Goal: Task Accomplishment & Management: Use online tool/utility

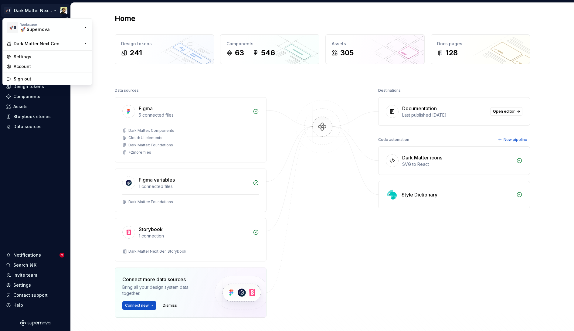
click at [31, 11] on html "🚀S Dark Matter Next Gen Home Documentation Analytics Code automation Design sys…" at bounding box center [287, 165] width 574 height 331
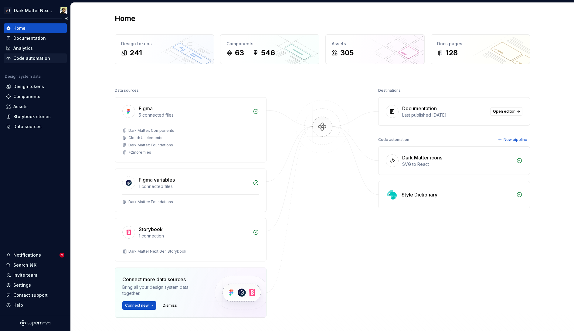
click at [29, 57] on div "Code automation" at bounding box center [31, 58] width 37 height 6
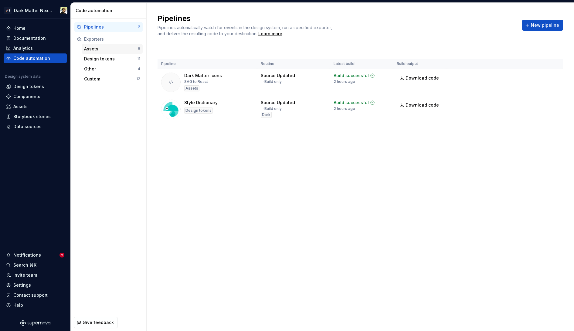
click at [111, 48] on div "Assets" at bounding box center [111, 49] width 54 height 6
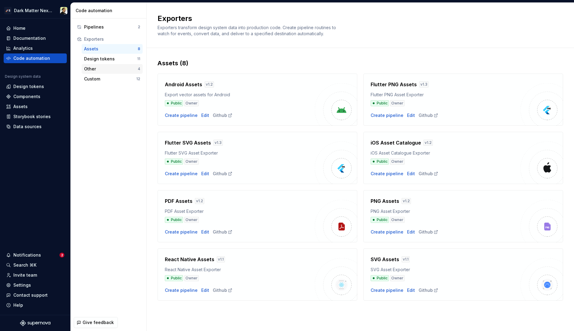
click at [91, 72] on div "Other 4" at bounding box center [112, 69] width 61 height 10
click at [95, 82] on div "Custom 12" at bounding box center [112, 79] width 61 height 10
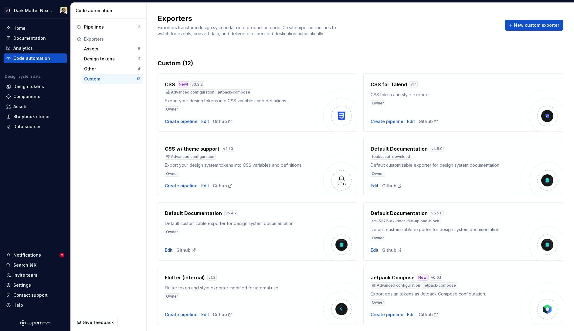
scroll to position [140, 0]
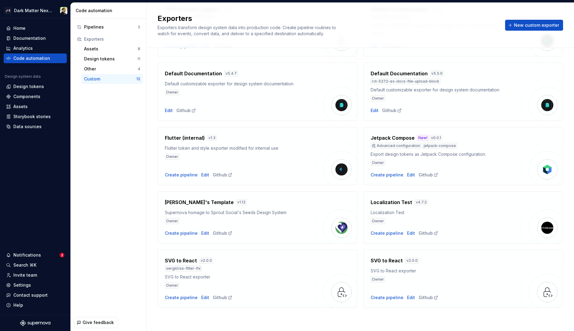
click at [391, 272] on div "SVG to React exporter" at bounding box center [445, 271] width 150 height 6
click at [407, 297] on div "Edit" at bounding box center [411, 297] width 8 height 6
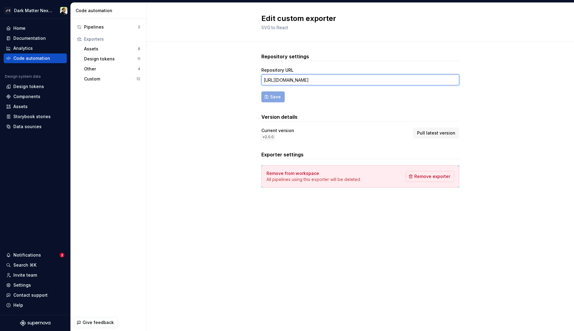
click at [334, 84] on input "https://github.com/Supernova-Studio/exporters/tree/main/exporters/svg-to-react" at bounding box center [360, 79] width 198 height 11
paste input "svg-to-react-review"
paste input "/exporters/svg-to-react"
type input "https://github.com/Supernova-Studio/exporters/tree/svg-to-react-review/exporter…"
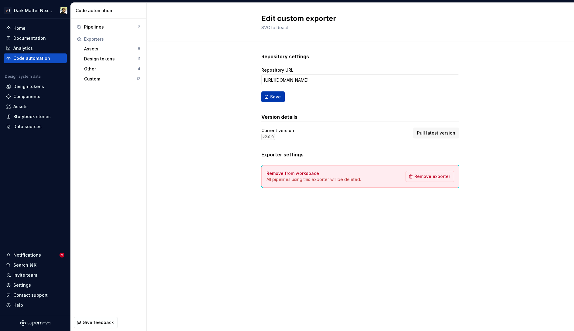
scroll to position [0, 0]
drag, startPoint x: 277, startPoint y: 100, endPoint x: 295, endPoint y: 111, distance: 20.7
click at [294, 111] on div "Repository settings Repository URL https://github.com/Supernova-Studio/exporter…" at bounding box center [360, 120] width 198 height 135
click at [113, 78] on div "Custom" at bounding box center [110, 79] width 52 height 6
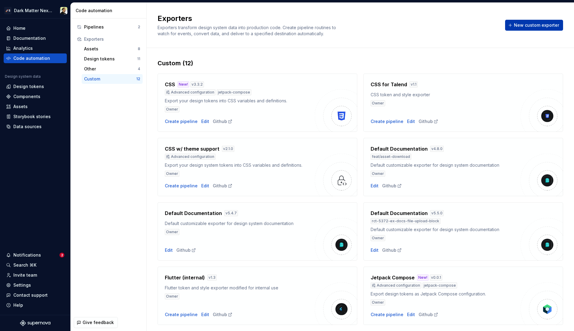
click at [518, 28] on button "New custom exporter" at bounding box center [534, 25] width 58 height 11
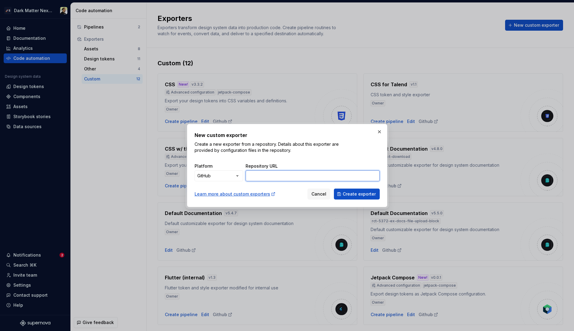
click at [277, 175] on input "Repository URL" at bounding box center [312, 175] width 134 height 11
paste input "https://github.com/Supernova-Studio/exporters/tree/svg-to-react-review/exporter…"
type input "https://github.com/Supernova-Studio/exporters/tree/svg-to-react-review/exporter…"
click at [366, 188] on div "Learn more about custom exporters Cancel Create exporter" at bounding box center [286, 192] width 185 height 13
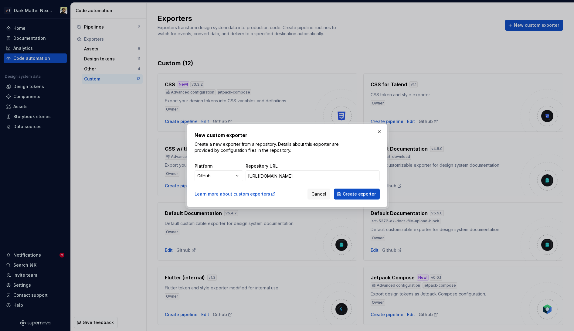
scroll to position [0, 0]
click at [363, 200] on div "New custom exporter Create a new exporter from a repository. Details about this…" at bounding box center [287, 165] width 200 height 83
click at [365, 196] on span "Create exporter" at bounding box center [359, 194] width 33 height 6
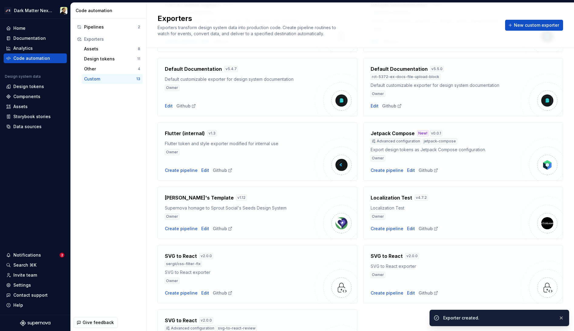
scroll to position [204, 0]
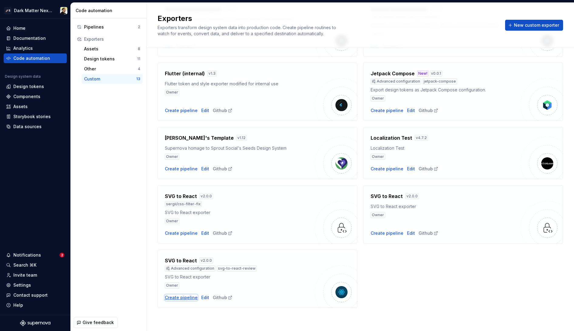
click at [180, 297] on div "Create pipeline" at bounding box center [181, 297] width 33 height 6
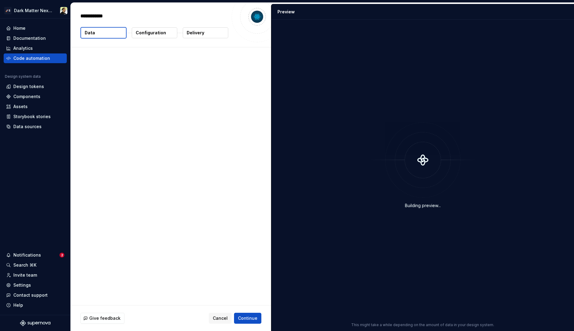
type textarea "*"
click at [159, 31] on p "Configuration" at bounding box center [151, 33] width 30 height 6
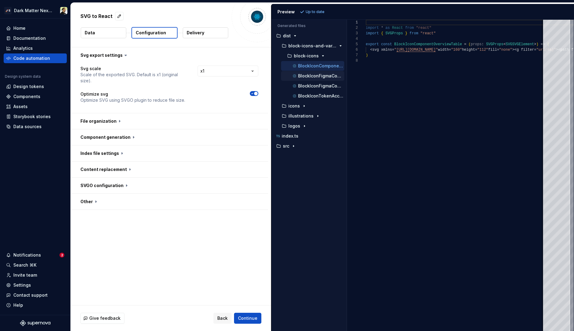
click at [311, 78] on p "BlockIconFigmaComponent.tsx" at bounding box center [321, 75] width 46 height 5
click at [311, 83] on div "BlockIconFigmaComponentProperties.tsx" at bounding box center [317, 86] width 53 height 6
type textarea "**********"
click at [122, 136] on button "button" at bounding box center [169, 137] width 197 height 16
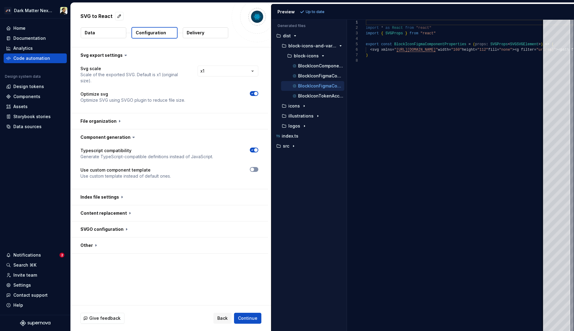
click at [253, 170] on span "button" at bounding box center [252, 169] width 4 height 4
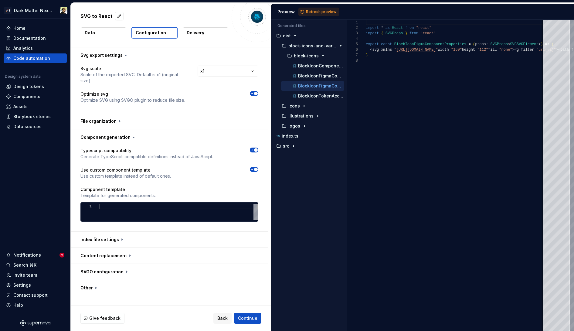
click at [131, 210] on div at bounding box center [179, 212] width 158 height 16
click at [131, 215] on div at bounding box center [179, 212] width 158 height 16
click at [253, 168] on icon "button" at bounding box center [252, 169] width 5 height 4
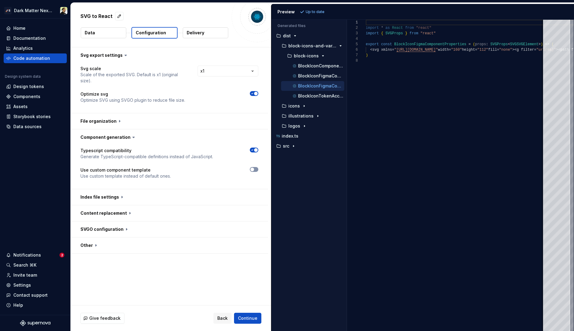
click at [253, 168] on span "button" at bounding box center [252, 169] width 4 height 4
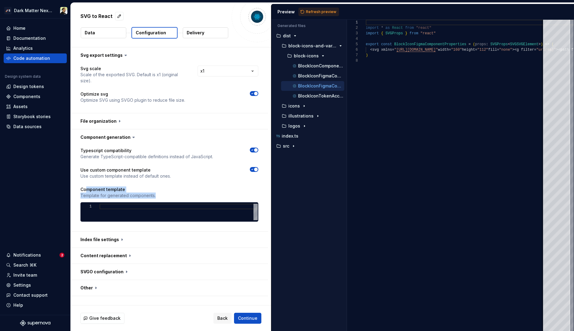
drag, startPoint x: 86, startPoint y: 191, endPoint x: 163, endPoint y: 196, distance: 76.3
click at [162, 196] on div "Component template Template for generated components." at bounding box center [169, 192] width 178 height 12
click at [163, 196] on p "Template for generated components." at bounding box center [169, 195] width 178 height 6
drag, startPoint x: 165, startPoint y: 196, endPoint x: 194, endPoint y: 186, distance: 30.9
click at [194, 186] on div "Typescript compatibility Generate TypeScript-compatible definitions instead of …" at bounding box center [169, 187] width 178 height 81
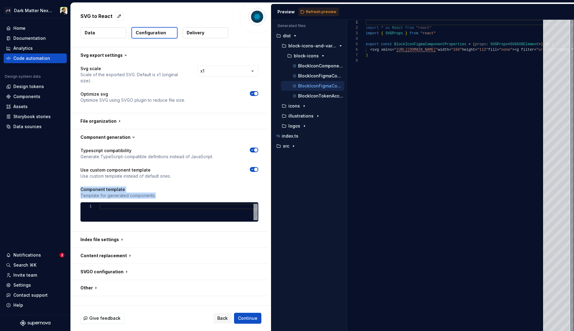
click at [194, 186] on p "Component template" at bounding box center [169, 189] width 178 height 6
click at [253, 170] on icon "button" at bounding box center [252, 169] width 5 height 4
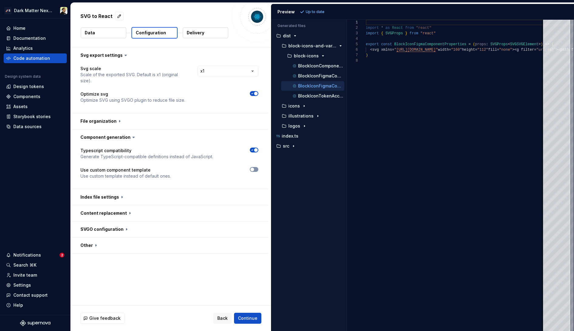
click at [255, 170] on button "button" at bounding box center [254, 169] width 8 height 5
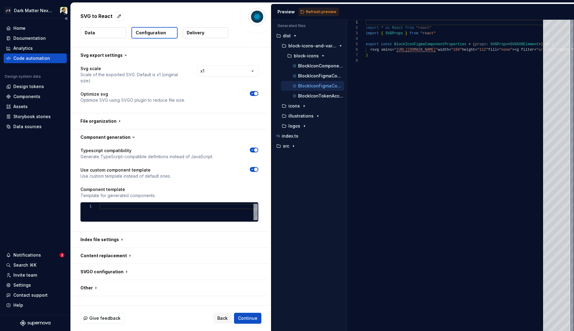
type button "on"
click at [24, 60] on div "Code automation" at bounding box center [31, 58] width 37 height 6
click at [158, 184] on div "Typescript compatibility Generate TypeScript-compatible definitions instead of …" at bounding box center [169, 187] width 178 height 81
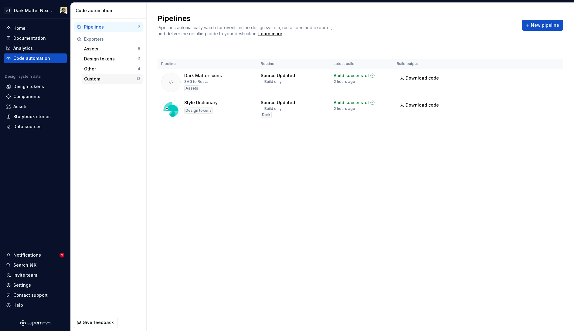
click at [113, 75] on div "Custom 13" at bounding box center [112, 79] width 61 height 10
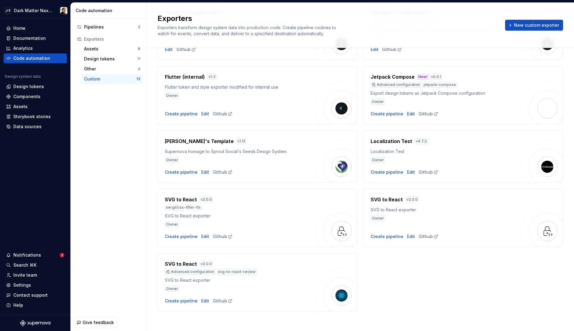
scroll to position [204, 0]
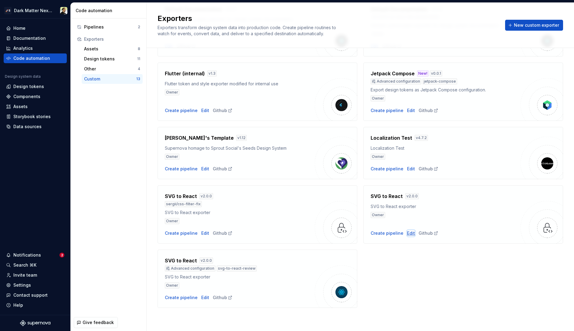
click at [407, 233] on div "Edit" at bounding box center [411, 233] width 8 height 6
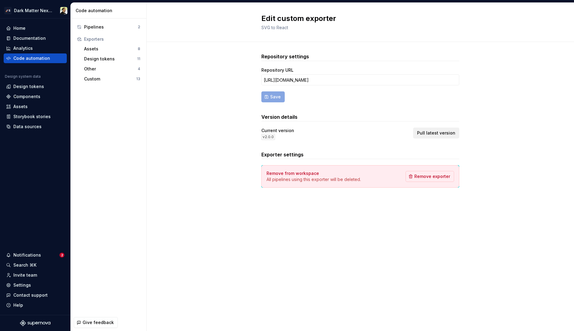
click at [441, 133] on span "Pull latest version" at bounding box center [436, 133] width 38 height 6
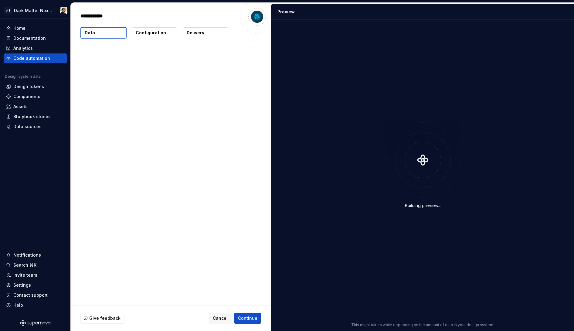
type textarea "*"
click at [155, 32] on p "Configuration" at bounding box center [151, 33] width 30 height 6
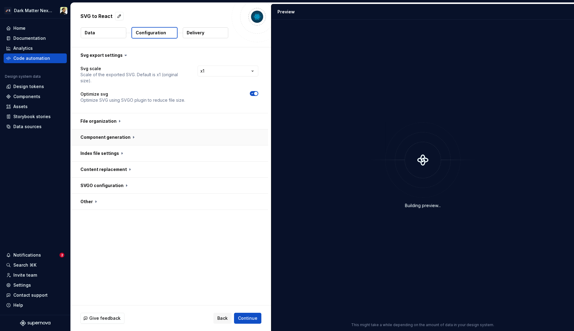
click at [122, 136] on button "button" at bounding box center [169, 137] width 197 height 16
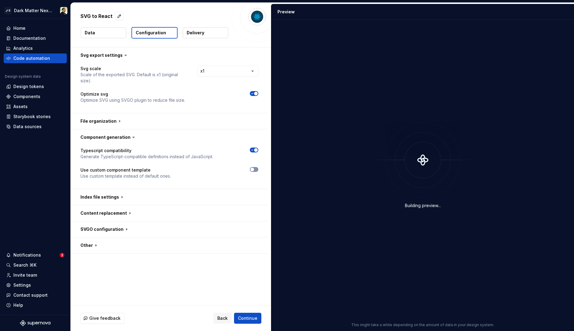
click at [253, 170] on span "button" at bounding box center [252, 169] width 4 height 4
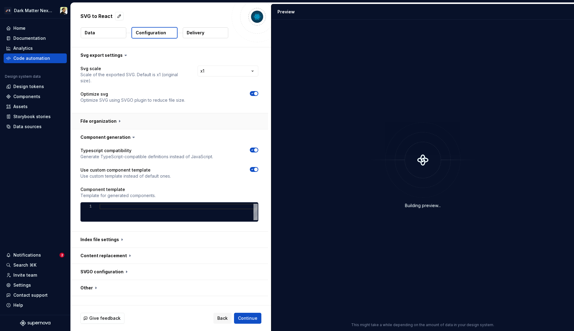
click at [138, 126] on button "button" at bounding box center [169, 121] width 197 height 16
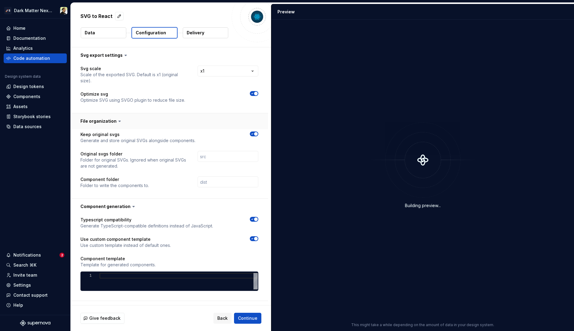
click at [198, 121] on button "button" at bounding box center [169, 121] width 197 height 16
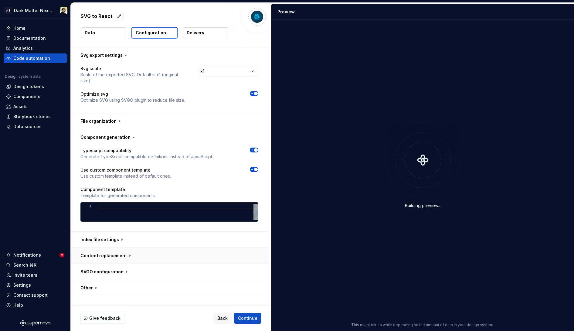
click at [188, 256] on button "button" at bounding box center [169, 256] width 197 height 16
click at [188, 242] on button "button" at bounding box center [169, 240] width 197 height 16
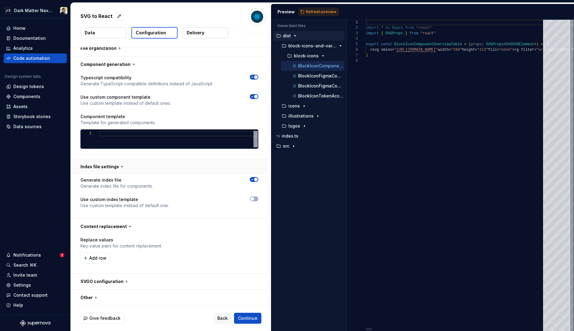
scroll to position [73, 0]
click at [255, 198] on button "button" at bounding box center [254, 198] width 8 height 5
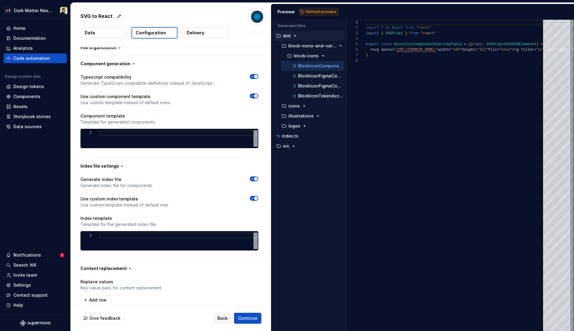
click at [255, 197] on span "button" at bounding box center [256, 198] width 4 height 4
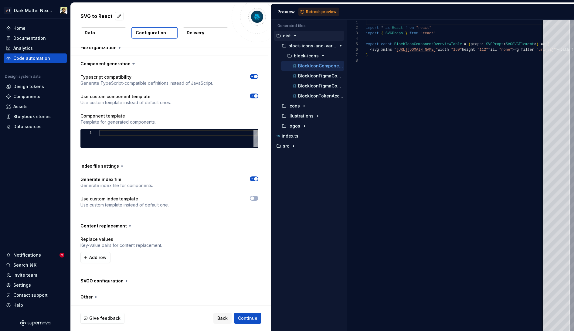
click at [179, 135] on div at bounding box center [179, 138] width 158 height 16
type textarea "**********"
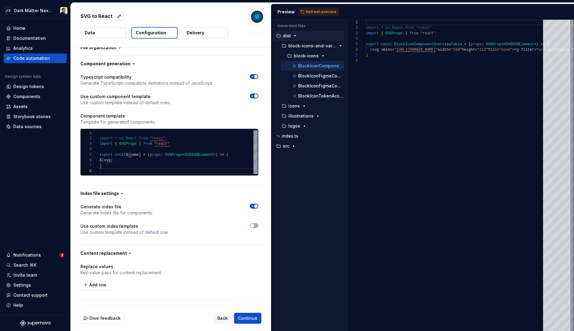
click at [129, 147] on div "$ { svg } ) import * as React from "react" import { SVGProps } from "react" exp…" at bounding box center [179, 152] width 158 height 44
drag, startPoint x: 129, startPoint y: 157, endPoint x: 131, endPoint y: 161, distance: 4.1
click at [131, 160] on div "$ { svg } ) import * as React from "react" import { SVGProps } from "react" exp…" at bounding box center [179, 152] width 158 height 44
click at [131, 161] on div "$ { svg } ) import * as React from "react" import { SVGProps } from "react" exp…" at bounding box center [179, 152] width 158 height 44
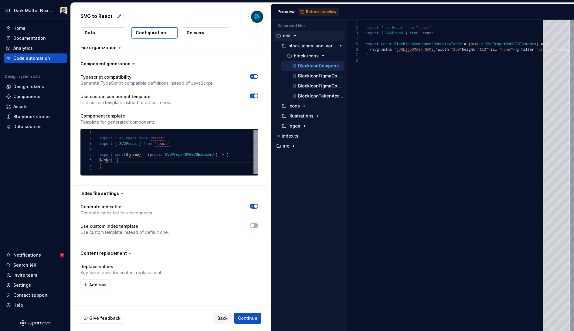
click at [106, 137] on div "$ { svg } ) import * as React from "react" import { SVGProps } from "react" exp…" at bounding box center [179, 152] width 158 height 44
click at [106, 132] on div "$ { svg } ) import * as React from "react" import { SVGProps } from "react" exp…" at bounding box center [179, 152] width 158 height 44
click at [109, 114] on p "Component template" at bounding box center [169, 116] width 178 height 6
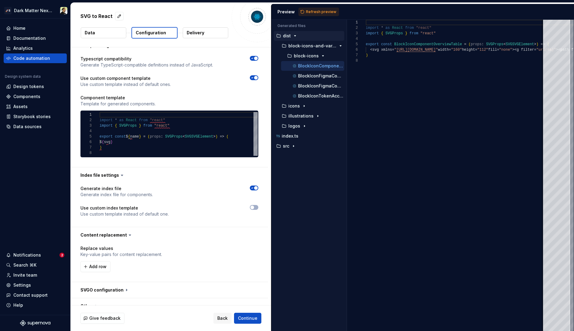
scroll to position [98, 0]
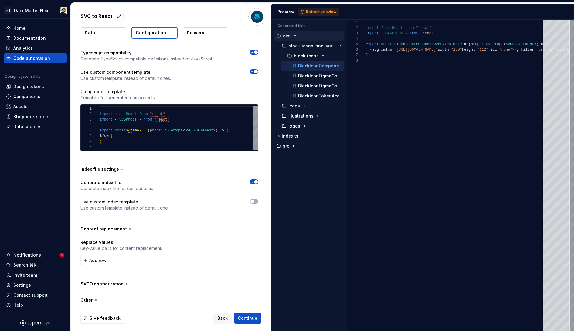
click at [120, 144] on div "$ { svg } ) import * as React from "react" import { SVGProps } from "react" exp…" at bounding box center [179, 128] width 158 height 44
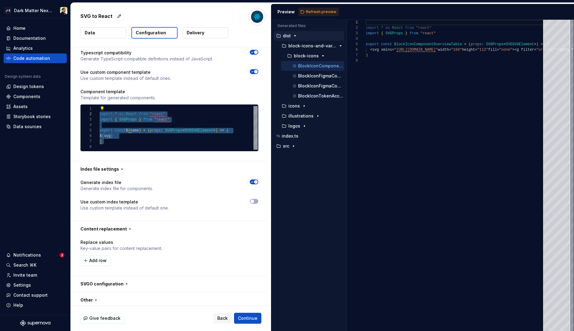
click at [114, 131] on div "$ { svg } ) import * as React from "react" import { SVGProps } from "react" exp…" at bounding box center [179, 128] width 158 height 44
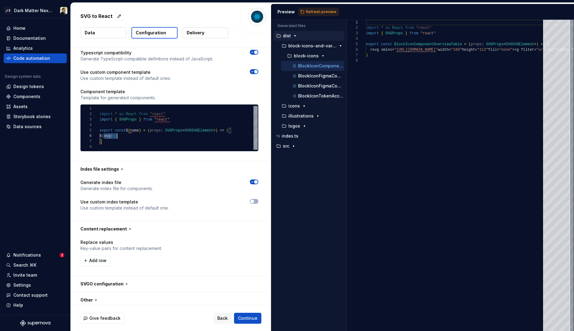
drag, startPoint x: 105, startPoint y: 136, endPoint x: 147, endPoint y: 136, distance: 42.2
click at [147, 136] on div "$ { svg } ) import * as React from "react" import { SVGProps } from "react" exp…" at bounding box center [179, 128] width 158 height 44
drag, startPoint x: 123, startPoint y: 130, endPoint x: 172, endPoint y: 140, distance: 49.8
click at [172, 140] on div "$ { svg } ) import * as React from "react" import { SVGProps } from "react" exp…" at bounding box center [179, 128] width 158 height 44
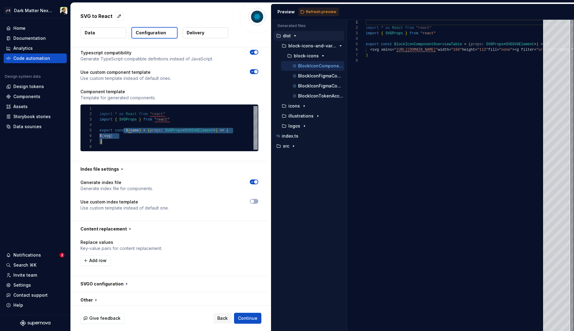
click at [172, 140] on div "$ { svg } ) import * as React from "react" import { SVGProps } from "react" exp…" at bounding box center [179, 128] width 158 height 44
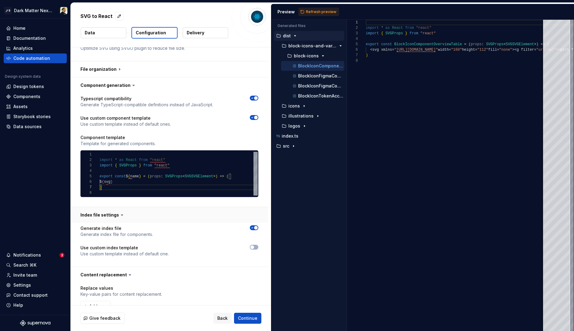
scroll to position [49, 0]
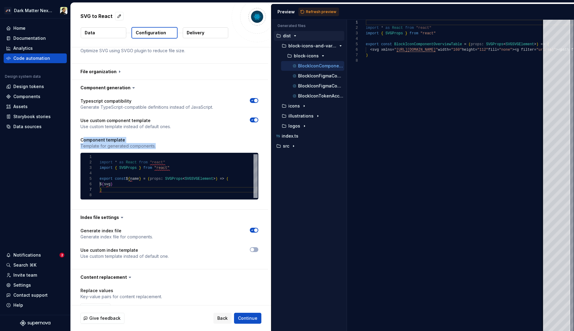
drag, startPoint x: 84, startPoint y: 138, endPoint x: 166, endPoint y: 144, distance: 82.1
click at [165, 144] on div "Component template Template for generated components." at bounding box center [169, 143] width 178 height 12
click at [166, 144] on p "Template for generated components." at bounding box center [169, 146] width 178 height 6
drag, startPoint x: 125, startPoint y: 117, endPoint x: 188, endPoint y: 136, distance: 65.5
click at [188, 136] on div "**********" at bounding box center [169, 152] width 178 height 109
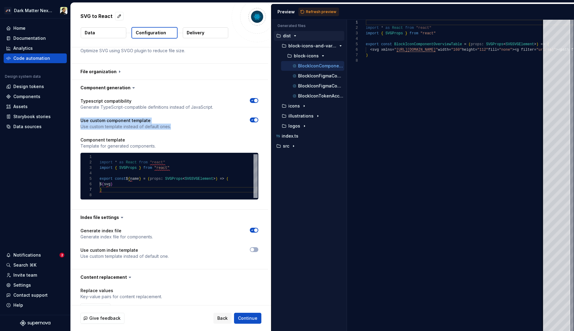
click at [188, 136] on div "**********" at bounding box center [169, 152] width 178 height 109
drag, startPoint x: 188, startPoint y: 142, endPoint x: 216, endPoint y: 159, distance: 33.4
click at [215, 158] on div "**********" at bounding box center [169, 168] width 178 height 63
click at [216, 159] on div "$ { svg } ) import * as React from "react" import { SVGProps } from "react" exp…" at bounding box center [179, 176] width 158 height 44
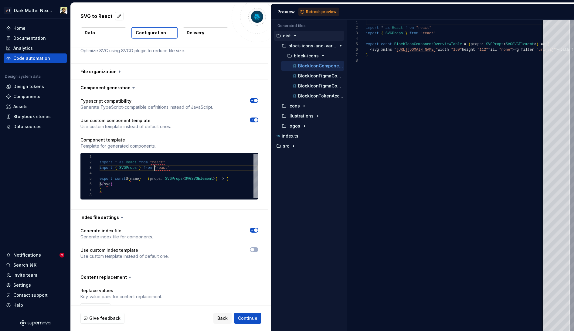
click at [155, 168] on div "$ { svg } ) import * as React from "react" import { SVGProps } from "react" exp…" at bounding box center [179, 176] width 158 height 44
click at [254, 118] on span "button" at bounding box center [256, 120] width 4 height 4
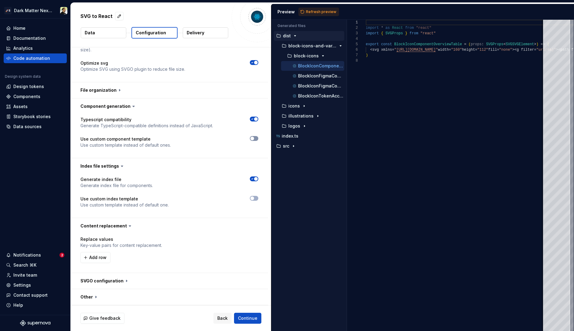
click at [254, 118] on span "button" at bounding box center [256, 119] width 4 height 4
click at [254, 118] on button "button" at bounding box center [254, 119] width 8 height 5
click at [254, 137] on button "button" at bounding box center [254, 138] width 8 height 5
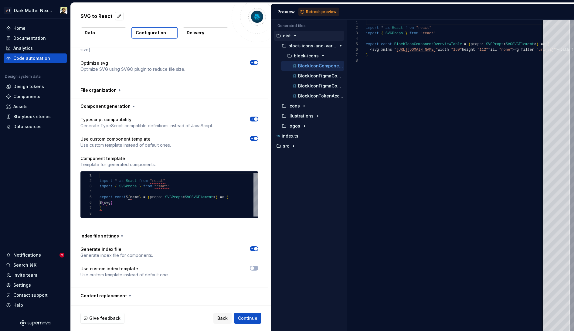
click at [254, 137] on span "button" at bounding box center [256, 139] width 4 height 4
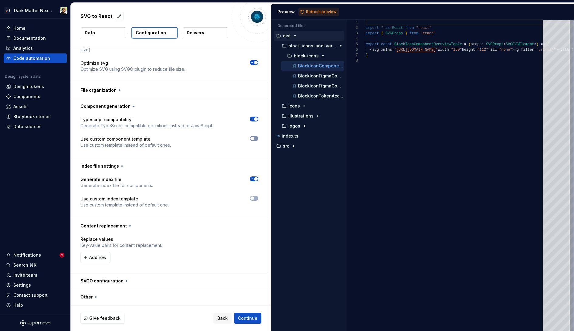
click at [254, 137] on button "button" at bounding box center [254, 138] width 8 height 5
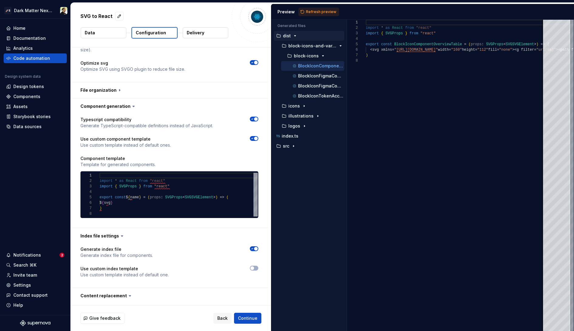
click at [255, 120] on span "button" at bounding box center [256, 119] width 4 height 4
click at [312, 12] on span "Refresh preview" at bounding box center [321, 11] width 30 height 5
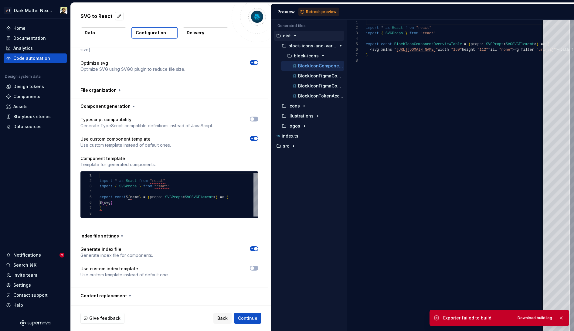
click at [255, 140] on button "button" at bounding box center [254, 138] width 8 height 5
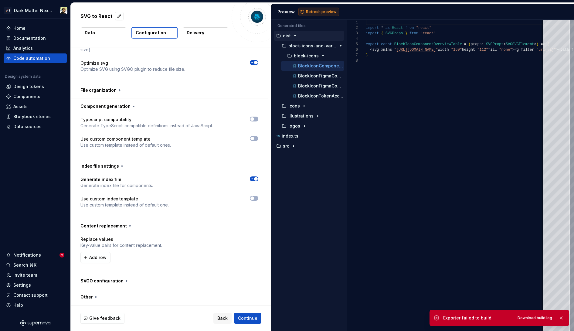
click at [324, 11] on span "Refresh preview" at bounding box center [321, 11] width 30 height 5
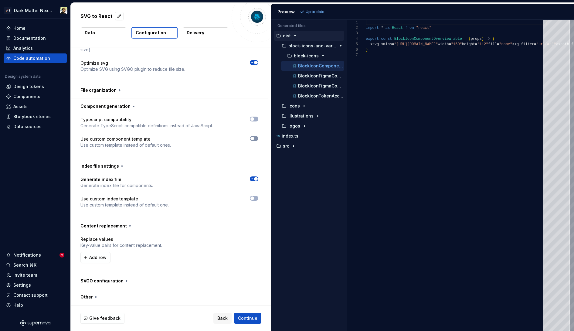
scroll to position [22, 0]
click at [253, 139] on icon "button" at bounding box center [252, 139] width 5 height 4
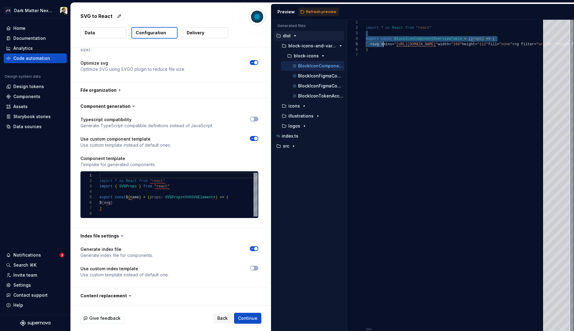
scroll to position [11, 0]
drag, startPoint x: 378, startPoint y: 35, endPoint x: 401, endPoint y: 64, distance: 37.3
click at [255, 137] on span "button" at bounding box center [256, 139] width 4 height 4
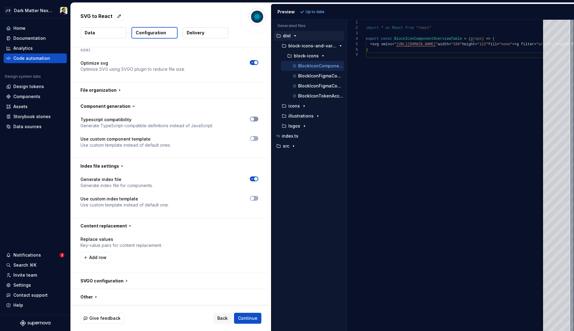
click at [255, 119] on button "button" at bounding box center [254, 119] width 8 height 5
click at [316, 10] on span "Refresh preview" at bounding box center [321, 11] width 30 height 5
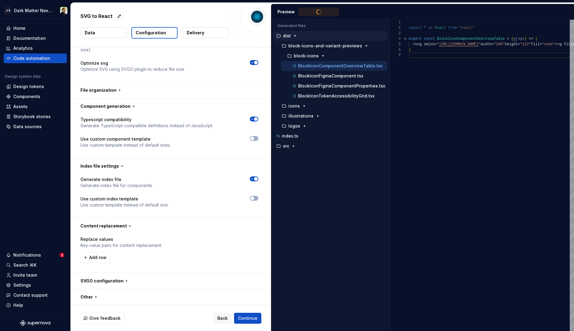
click at [390, 67] on div "Generated files Accessibility guide for tree . Navigate the tree with the arrow…" at bounding box center [422, 175] width 303 height 311
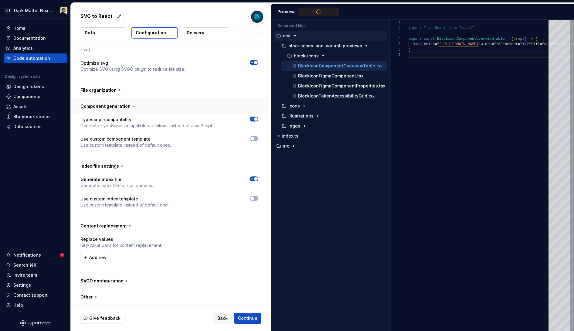
type textarea "**********"
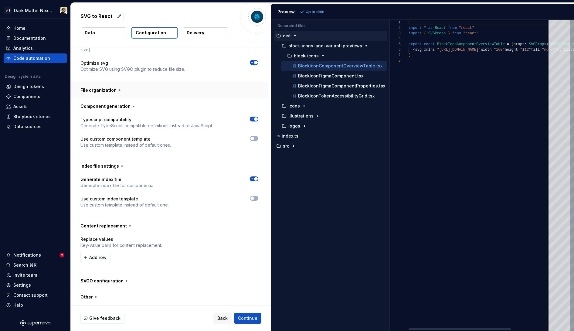
scroll to position [27, 0]
click at [110, 91] on button "button" at bounding box center [169, 90] width 197 height 16
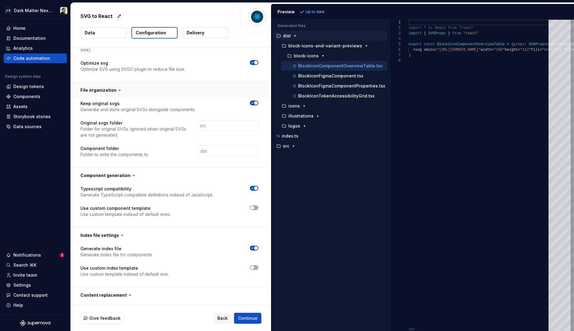
scroll to position [0, 0]
click at [129, 91] on button "button" at bounding box center [169, 90] width 197 height 16
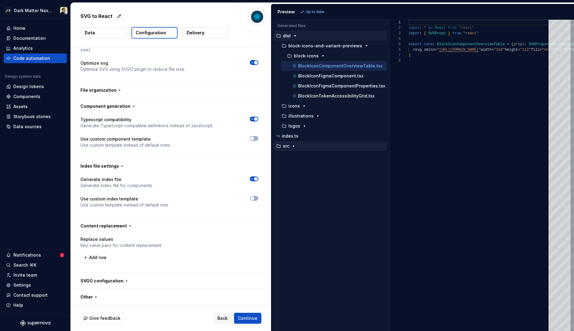
click at [291, 144] on icon "button" at bounding box center [293, 146] width 5 height 5
click at [300, 159] on button "block-icons-and-variant-previews" at bounding box center [331, 156] width 111 height 7
click at [314, 166] on p "block-icons" at bounding box center [306, 166] width 25 height 5
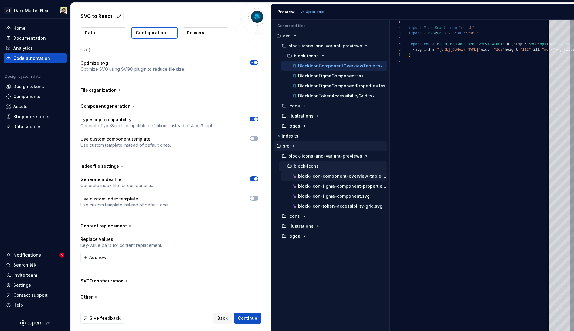
click at [315, 174] on p "block-icon-component-overview-table.svg" at bounding box center [342, 176] width 89 height 5
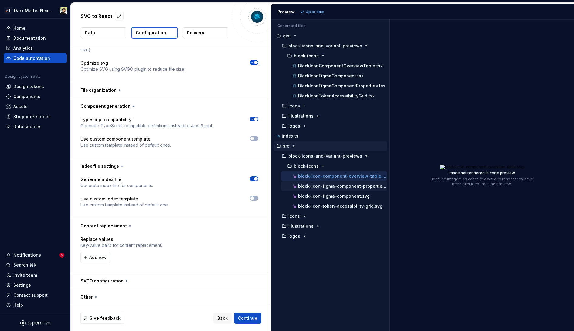
click at [316, 187] on p "block-icon-figma-component-properties.svg" at bounding box center [342, 186] width 89 height 5
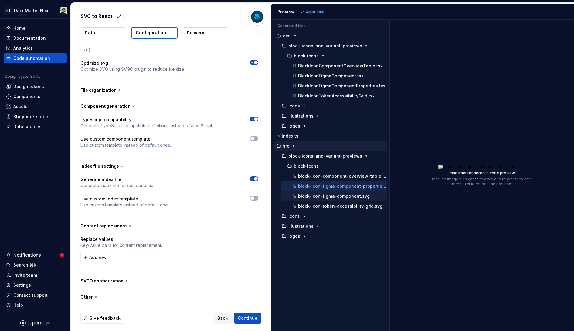
click at [316, 195] on p "block-icon-figma-component.svg" at bounding box center [334, 196] width 72 height 5
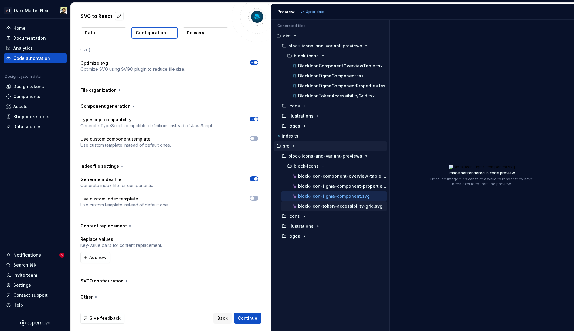
click at [316, 204] on p "block-icon-token-accessibility-grid.svg" at bounding box center [340, 206] width 84 height 5
click at [300, 147] on div "src" at bounding box center [331, 146] width 112 height 5
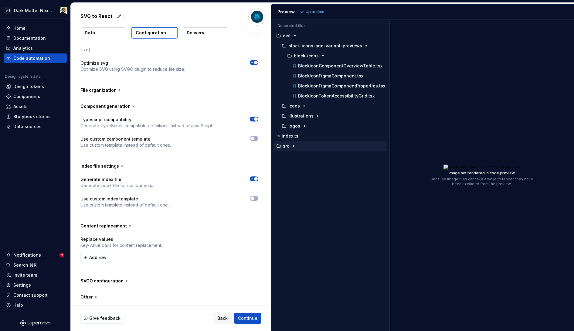
click at [300, 147] on div "src" at bounding box center [331, 146] width 112 height 5
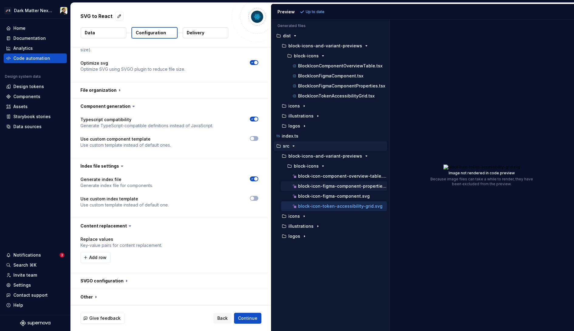
click at [312, 184] on p "block-icon-figma-component-properties.svg" at bounding box center [342, 186] width 89 height 5
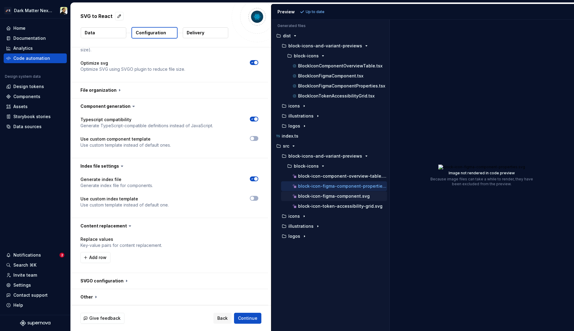
click at [313, 194] on p "block-icon-figma-component.svg" at bounding box center [334, 196] width 72 height 5
click at [308, 157] on p "block-icons-and-variant-previews" at bounding box center [325, 156] width 74 height 5
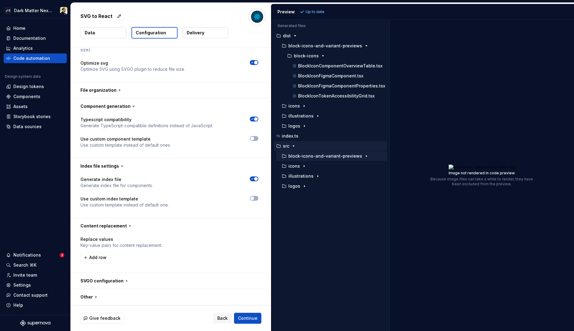
click at [304, 144] on div "src" at bounding box center [331, 146] width 112 height 5
click at [315, 74] on p "BlockIconFigmaComponent.tsx" at bounding box center [330, 75] width 65 height 5
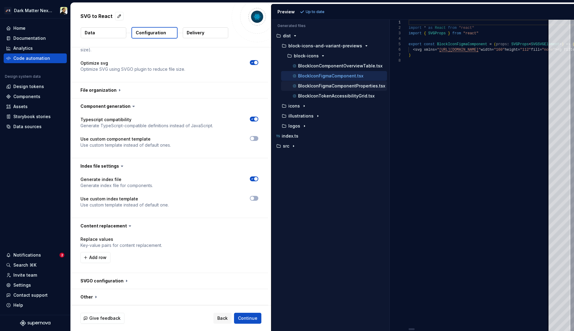
click at [315, 85] on p "BlockIconFigmaComponentProperties.tsx" at bounding box center [341, 85] width 87 height 5
click at [315, 95] on p "BlockIconTokenAccessibilityGrid.tsx" at bounding box center [336, 95] width 76 height 5
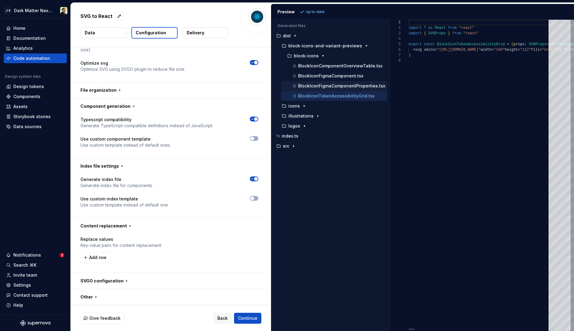
click at [315, 84] on p "BlockIconFigmaComponentProperties.tsx" at bounding box center [341, 85] width 87 height 5
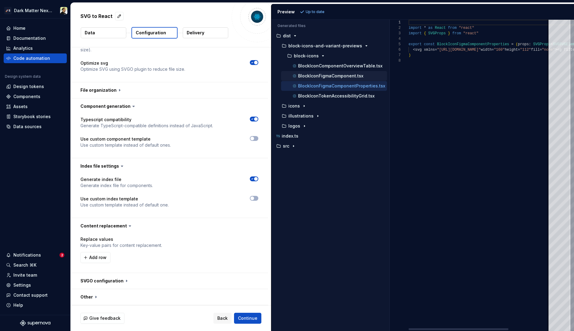
click at [315, 76] on p "BlockIconFigmaComponent.tsx" at bounding box center [330, 75] width 65 height 5
type textarea "**********"
click at [117, 280] on button "button" at bounding box center [169, 281] width 197 height 16
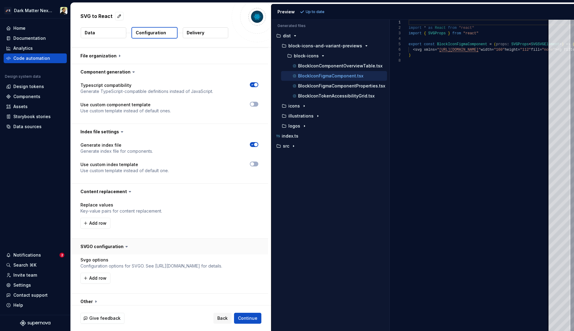
scroll to position [70, 0]
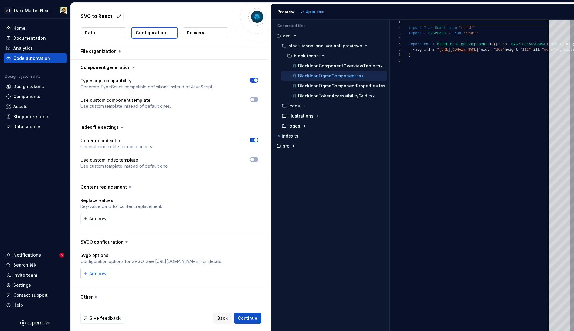
click at [98, 274] on span "Add row" at bounding box center [97, 273] width 17 height 6
click at [257, 273] on button "button" at bounding box center [254, 273] width 8 height 8
click at [100, 275] on span "Add row" at bounding box center [97, 273] width 17 height 6
click at [249, 283] on div "Add row" at bounding box center [169, 286] width 178 height 11
click at [255, 272] on button "button" at bounding box center [254, 273] width 8 height 8
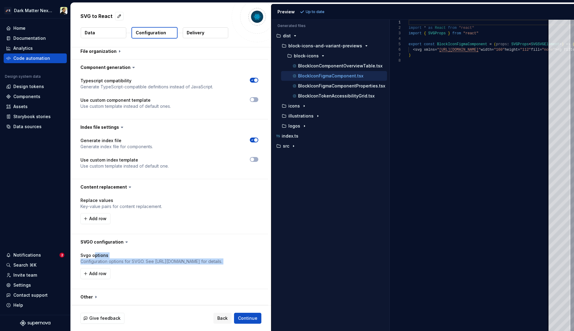
drag, startPoint x: 94, startPoint y: 254, endPoint x: 210, endPoint y: 268, distance: 117.3
click at [210, 268] on div "Svgo options Configuration options for SVGO. See [URL][DOMAIN_NAME] for details…" at bounding box center [169, 265] width 178 height 27
click at [213, 266] on div "Svgo options Configuration options for SVGO. See [URL][DOMAIN_NAME] for details…" at bounding box center [169, 265] width 178 height 27
drag, startPoint x: 228, startPoint y: 262, endPoint x: 138, endPoint y: 262, distance: 90.1
click at [139, 262] on p "Configuration options for SVGO. See [URL][DOMAIN_NAME] for details." at bounding box center [169, 261] width 178 height 6
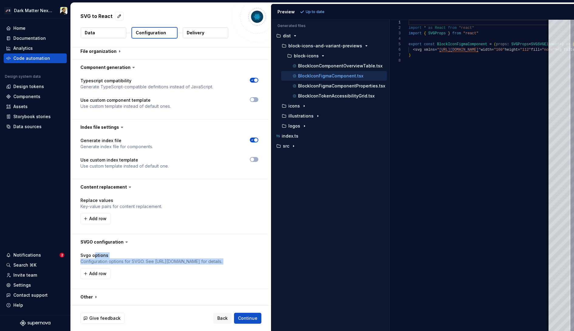
click at [138, 262] on p "Configuration options for SVGO. See [URL][DOMAIN_NAME] for details." at bounding box center [169, 261] width 178 height 6
drag, startPoint x: 126, startPoint y: 262, endPoint x: 235, endPoint y: 262, distance: 109.5
click at [235, 262] on p "Configuration options for SVGO. See [URL][DOMAIN_NAME] for details." at bounding box center [169, 261] width 178 height 6
drag, startPoint x: 242, startPoint y: 262, endPoint x: 100, endPoint y: 262, distance: 142.0
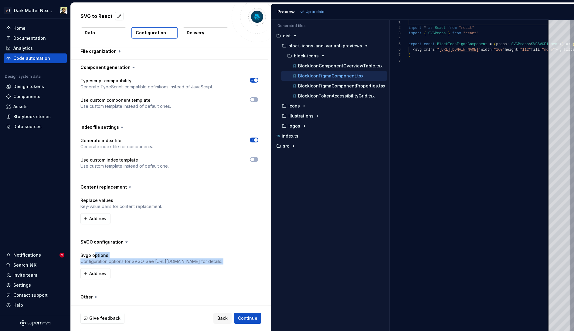
click at [100, 262] on p "Configuration options for SVGO. See [URL][DOMAIN_NAME] for details." at bounding box center [169, 261] width 178 height 6
drag, startPoint x: 91, startPoint y: 262, endPoint x: 223, endPoint y: 262, distance: 132.0
click at [221, 262] on p "Configuration options for SVGO. See [URL][DOMAIN_NAME] for details." at bounding box center [169, 261] width 178 height 6
click at [223, 262] on p "Configuration options for SVGO. See [URL][DOMAIN_NAME] for details." at bounding box center [169, 261] width 178 height 6
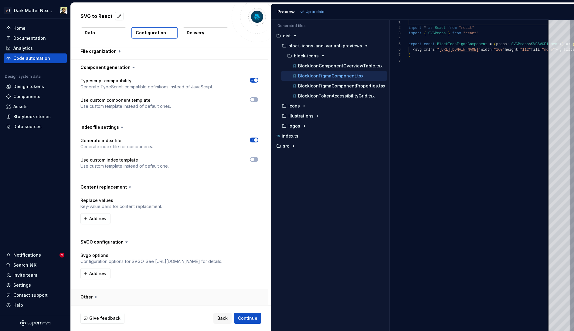
click at [98, 296] on button "button" at bounding box center [169, 297] width 197 height 16
type textarea "*"
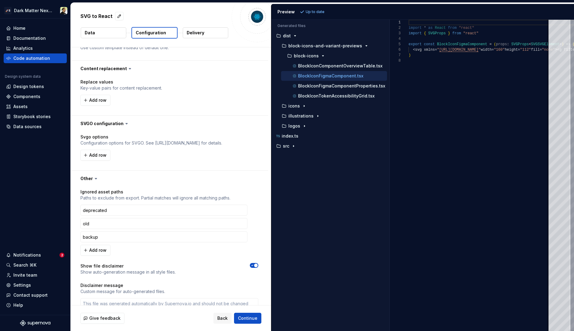
scroll to position [214, 0]
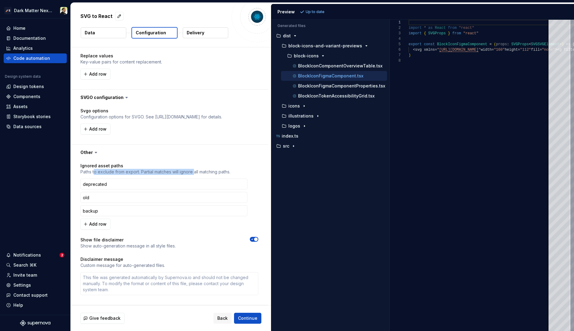
drag, startPoint x: 95, startPoint y: 172, endPoint x: 199, endPoint y: 172, distance: 103.8
click at [198, 172] on p "Paths to exclude from export. Partial matches will ignore all matching paths." at bounding box center [169, 172] width 178 height 6
click at [199, 172] on p "Paths to exclude from export. Partial matches will ignore all matching paths." at bounding box center [169, 172] width 178 height 6
click at [125, 279] on textarea at bounding box center [169, 283] width 178 height 23
click at [108, 279] on textarea at bounding box center [169, 283] width 178 height 23
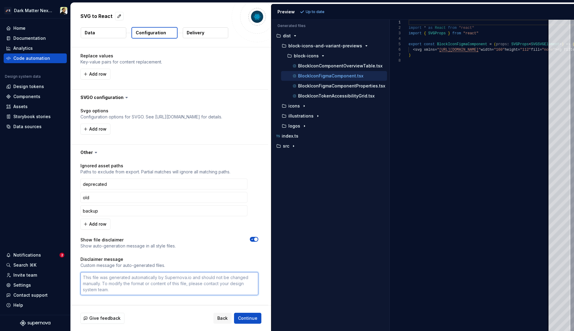
click at [108, 279] on textarea at bounding box center [169, 283] width 178 height 23
type textarea "k"
type textarea "*"
type textarea "kk"
type textarea "*"
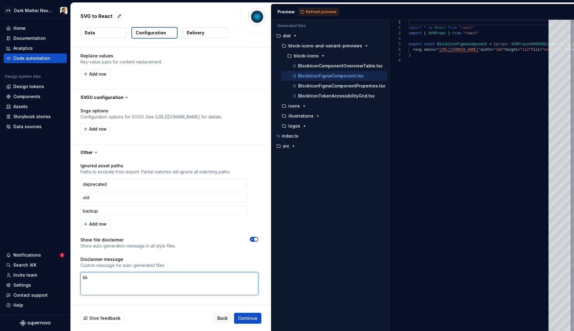
type textarea "kkk"
type textarea "*"
type textarea "kkkk"
type textarea "*"
type textarea "kkk"
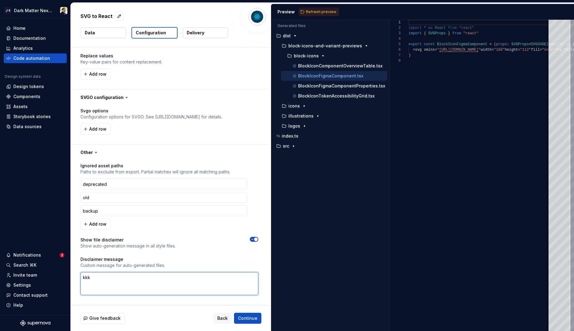
type textarea "*"
type textarea "kk"
type textarea "*"
type textarea "k"
type textarea "*"
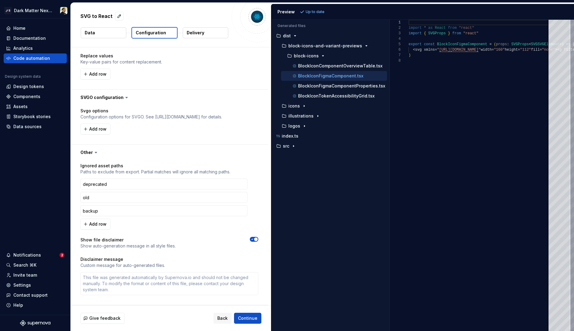
click at [180, 262] on p "Custom message for auto-generated files." at bounding box center [169, 265] width 178 height 6
click at [175, 278] on textarea at bounding box center [169, 283] width 178 height 23
click at [173, 262] on p "Custom message for auto-generated files." at bounding box center [169, 265] width 178 height 6
click at [139, 255] on div "Ignored asset paths Paths to exclude from export. Partial matches will ignore a…" at bounding box center [169, 233] width 178 height 140
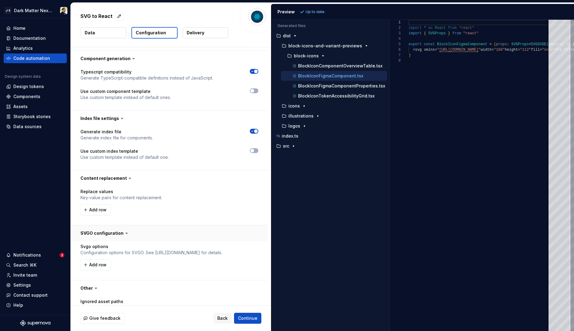
scroll to position [0, 0]
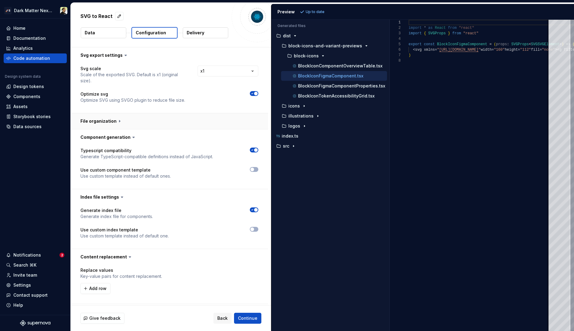
click at [124, 122] on button "button" at bounding box center [169, 121] width 197 height 16
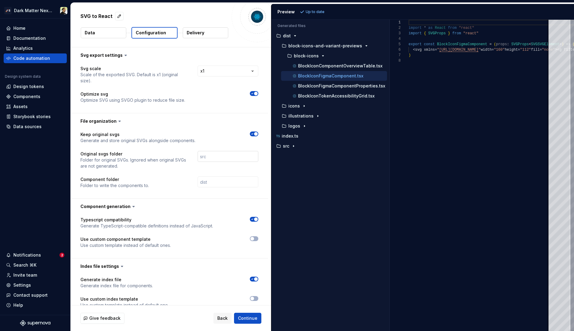
click at [216, 152] on input "text" at bounding box center [228, 156] width 61 height 11
click at [158, 126] on button "button" at bounding box center [169, 121] width 197 height 16
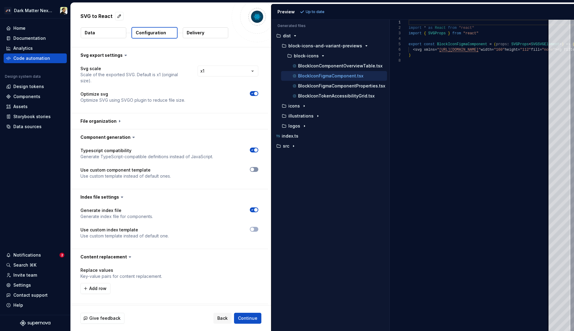
click at [253, 168] on span "button" at bounding box center [252, 169] width 4 height 4
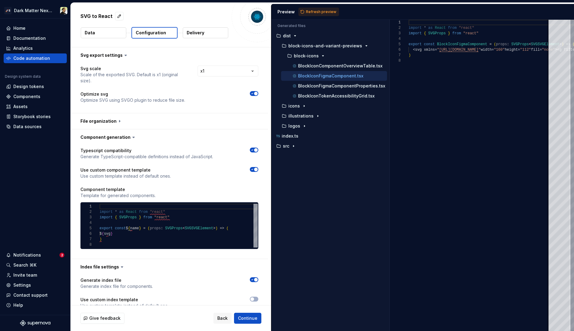
click at [253, 168] on icon "button" at bounding box center [252, 169] width 5 height 4
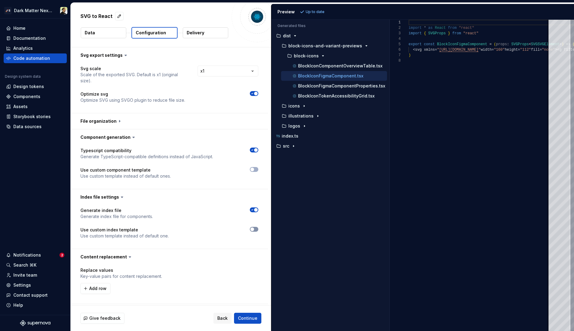
click at [253, 229] on span "button" at bounding box center [252, 229] width 4 height 4
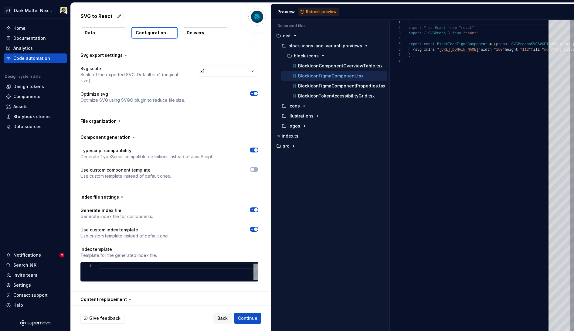
click at [253, 229] on icon "button" at bounding box center [252, 229] width 5 height 4
type textarea "*"
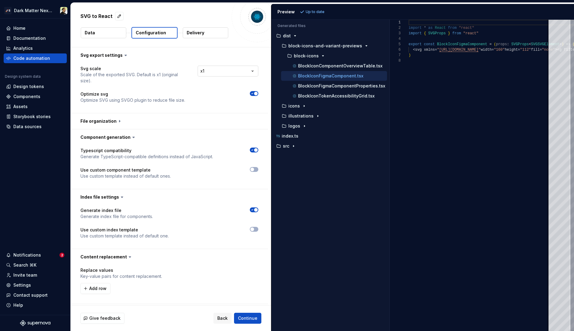
click at [211, 73] on html "🚀S Dark Matter Next Gen Home Documentation Analytics Code automation Design sys…" at bounding box center [287, 165] width 574 height 331
select select "**"
type textarea "*"
click at [324, 11] on span "Refresh preview" at bounding box center [321, 11] width 30 height 5
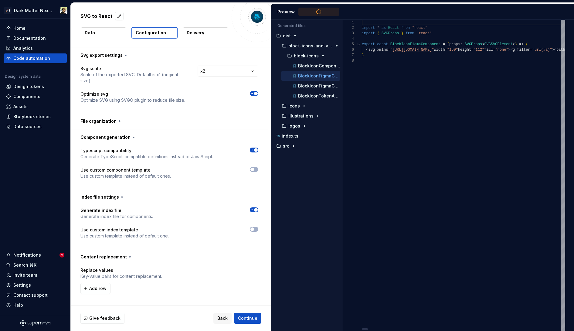
click at [336, 108] on div "Generated files Accessibility guide for tree . Navigate the tree with the arrow…" at bounding box center [422, 175] width 303 height 311
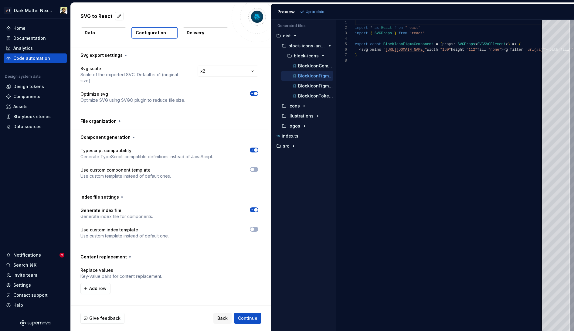
click at [303, 11] on icon at bounding box center [301, 11] width 5 height 5
click at [300, 86] on p "BlockIconFigmaComponentProperties.tsx" at bounding box center [315, 85] width 35 height 5
click at [303, 95] on p "BlockIconTokenAccessibilityGrid.tsx" at bounding box center [315, 95] width 35 height 5
type textarea "**********"
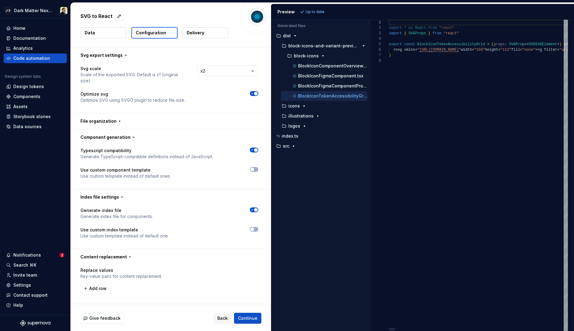
click at [364, 69] on div "Generated files Accessibility guide for tree . Navigate the tree with the arrow…" at bounding box center [422, 175] width 303 height 311
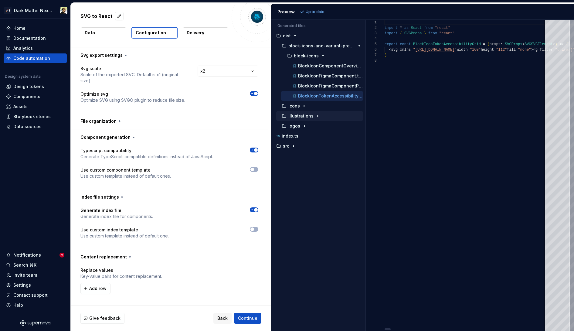
click at [304, 120] on div "illustrations" at bounding box center [319, 116] width 87 height 10
click at [305, 117] on p "illustrations" at bounding box center [300, 115] width 25 height 5
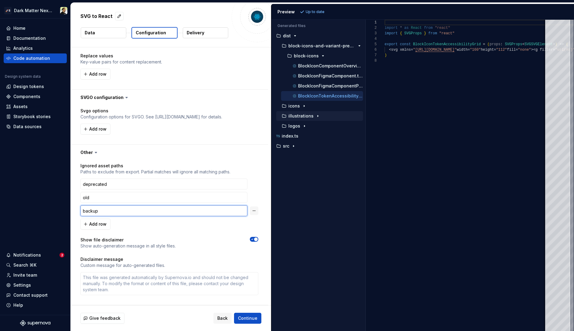
click at [102, 209] on input "backup" at bounding box center [163, 210] width 167 height 11
type textarea "*"
type input "i"
type textarea "*"
type input "il"
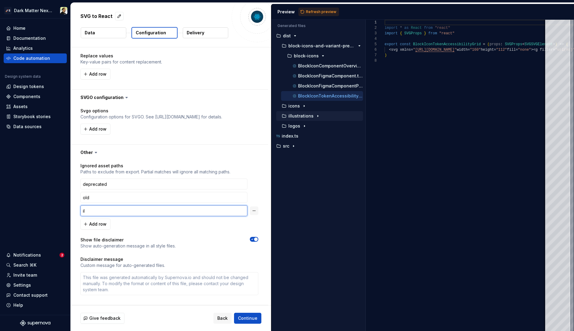
type textarea "*"
type input "ill"
type textarea "*"
type input "illu"
type textarea "*"
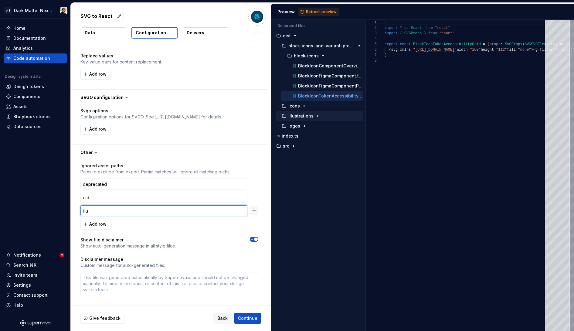
type input "illus"
type textarea "*"
type input "illust"
type textarea "*"
type input "illustra"
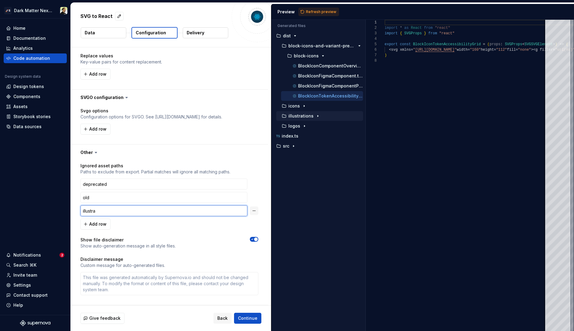
type textarea "*"
type input "illustrat"
type textarea "*"
type input "illustrati"
type textarea "*"
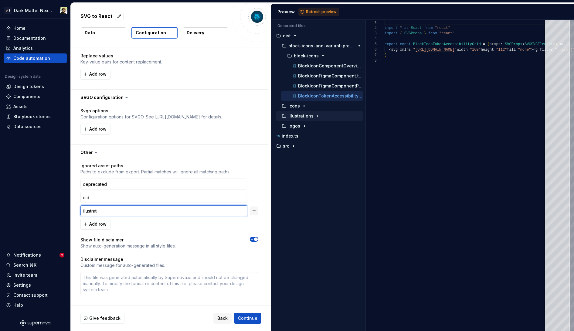
type input "illustratio"
type textarea "*"
type input "illustration"
type textarea "*"
type input "illustrations"
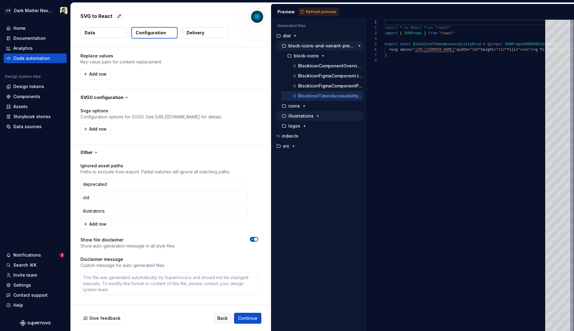
type textarea "*"
click at [317, 45] on p "block-icons-and-variant-previews" at bounding box center [321, 45] width 67 height 5
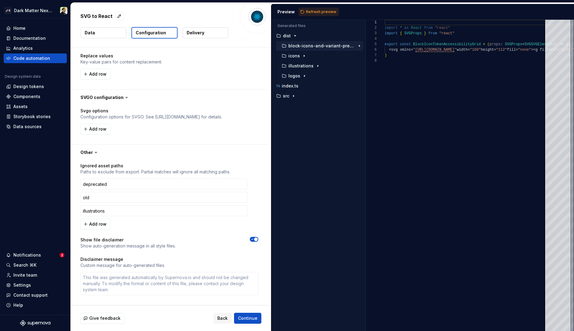
click at [319, 45] on p "block-icons-and-variant-previews" at bounding box center [321, 45] width 67 height 5
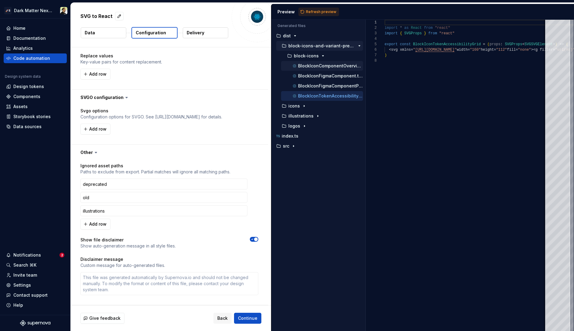
click at [317, 64] on p "BlockIconComponentOverviewTable.tsx" at bounding box center [330, 65] width 65 height 5
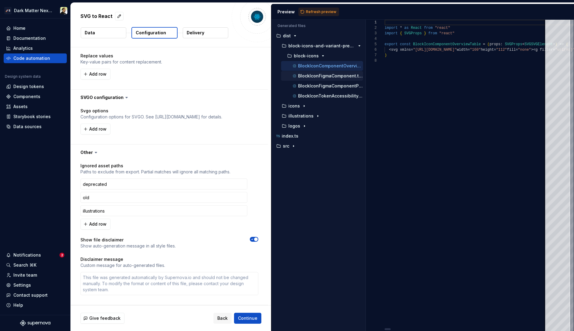
click at [317, 76] on p "BlockIconFigmaComponent.tsx" at bounding box center [330, 75] width 65 height 5
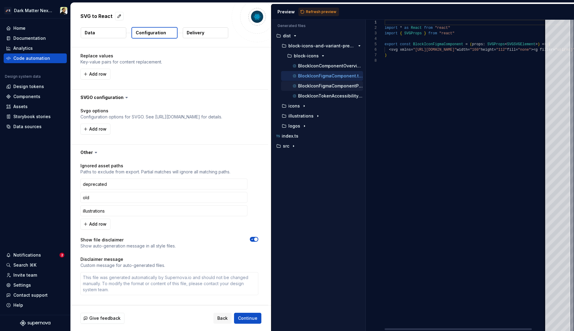
click at [317, 86] on p "BlockIconFigmaComponentProperties.tsx" at bounding box center [330, 85] width 65 height 5
type textarea "**********"
click at [319, 46] on p "block-icons-and-variant-previews" at bounding box center [321, 45] width 67 height 5
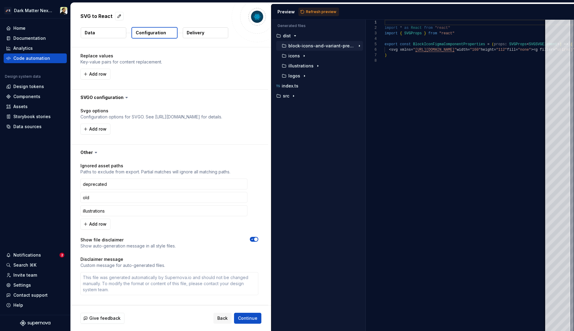
click at [324, 18] on div "Preview Refresh preview" at bounding box center [422, 12] width 303 height 16
click at [324, 12] on span "Refresh preview" at bounding box center [321, 11] width 30 height 5
click at [299, 66] on p "illustrations" at bounding box center [300, 65] width 25 height 5
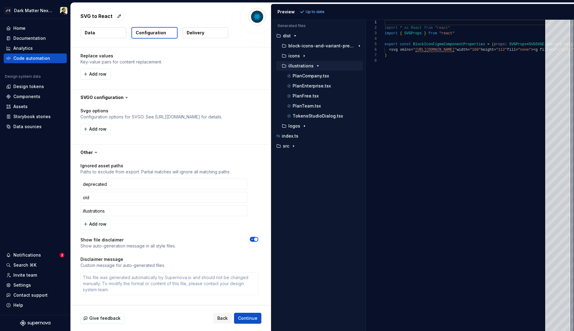
click at [299, 66] on p "illustrations" at bounding box center [300, 65] width 25 height 5
click at [138, 211] on input "illustrations" at bounding box center [163, 210] width 167 height 11
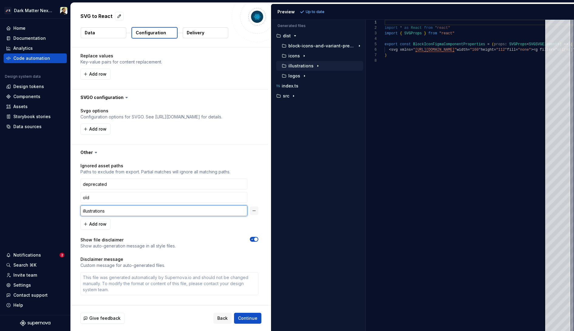
type textarea "*"
type input "Illustrations"
click at [323, 10] on span "Refresh preview" at bounding box center [321, 11] width 30 height 5
click at [122, 211] on input "Illustrations" at bounding box center [163, 210] width 167 height 11
type textarea "*"
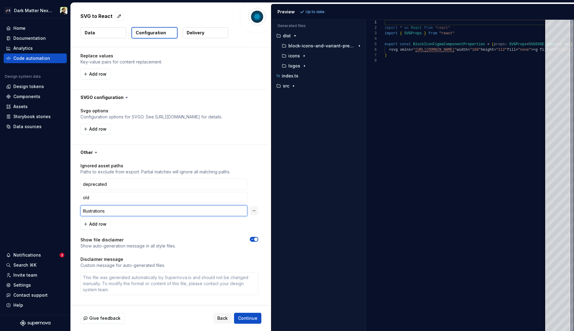
type input "íllustrations"
type textarea "*"
type input "llustrations"
type textarea "*"
type input "íllustrations"
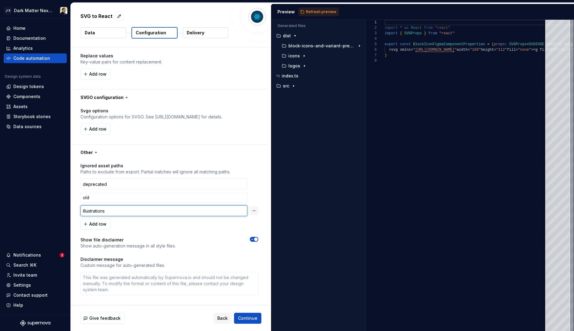
type textarea "*"
type input "ííllustrations"
type textarea "*"
type input "íííllustrations"
type textarea "*"
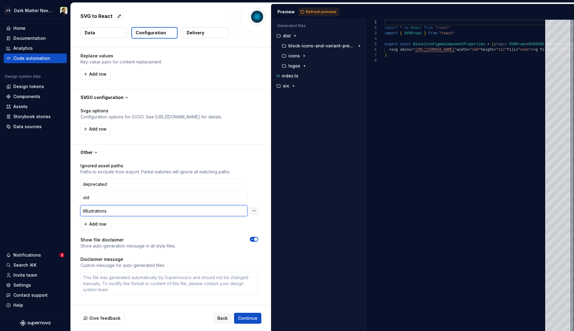
type input "ííííllustrations"
type textarea "*"
type input "íííííllustrations"
type textarea "*"
type input "llustrations"
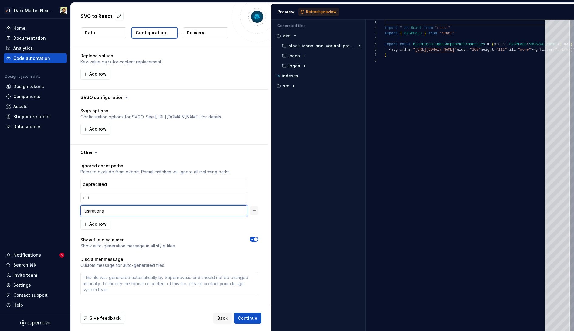
type textarea "*"
type input "illustrations"
click at [107, 165] on p "Ignored asset paths" at bounding box center [169, 166] width 178 height 6
click at [95, 150] on icon at bounding box center [96, 152] width 6 height 6
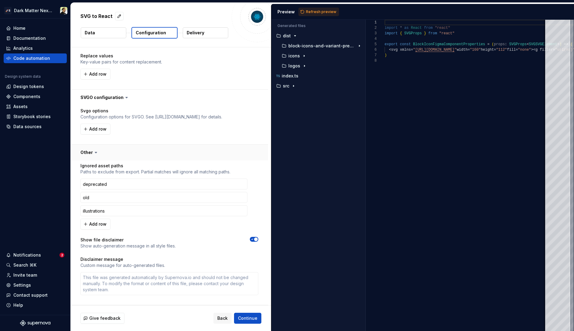
click at [100, 153] on button "button" at bounding box center [169, 152] width 197 height 16
type textarea "*"
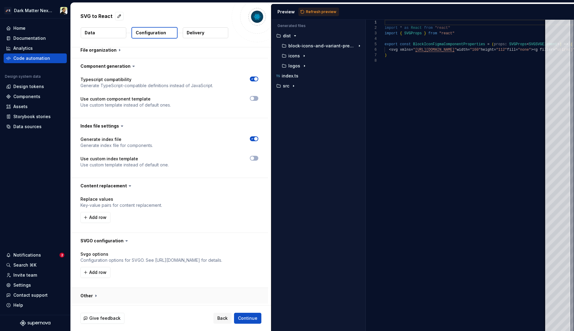
scroll to position [70, 0]
drag, startPoint x: 88, startPoint y: 205, endPoint x: 161, endPoint y: 206, distance: 73.4
click at [161, 205] on p "Key-value pairs for content replacement." at bounding box center [169, 206] width 178 height 6
click at [161, 206] on p "Key-value pairs for content replacement." at bounding box center [169, 206] width 178 height 6
click at [99, 218] on span "Add row" at bounding box center [97, 218] width 17 height 6
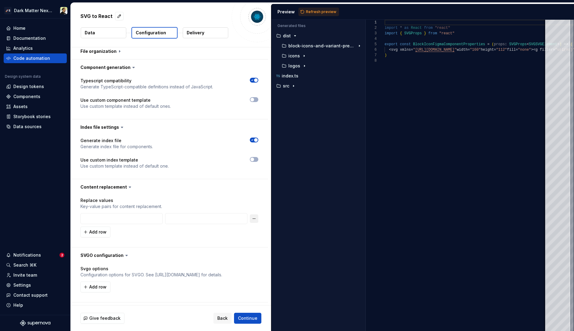
click at [255, 217] on button "button" at bounding box center [254, 218] width 8 height 8
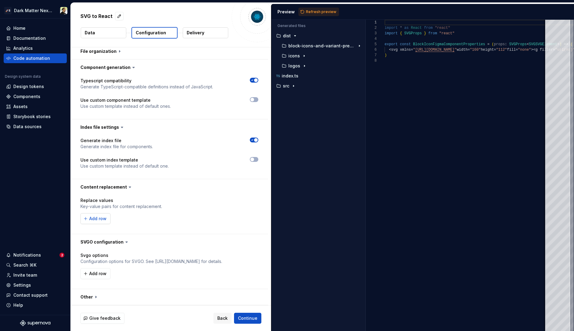
click at [105, 220] on span "Add row" at bounding box center [97, 218] width 17 height 6
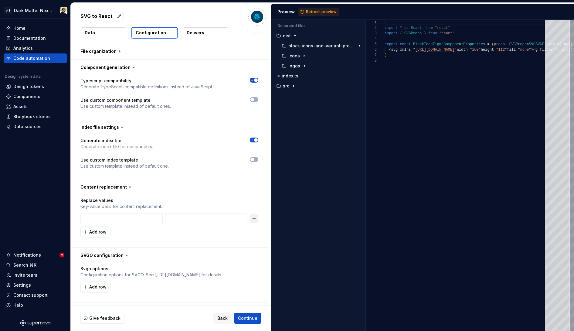
click at [255, 219] on button "button" at bounding box center [254, 218] width 8 height 8
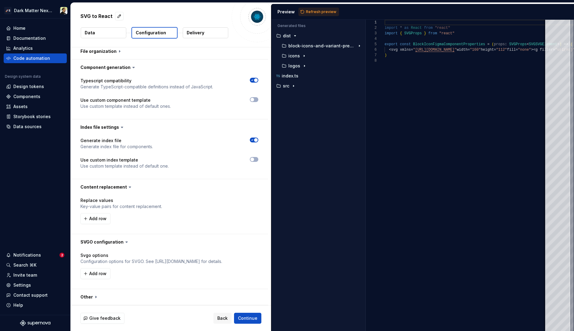
scroll to position [0, 0]
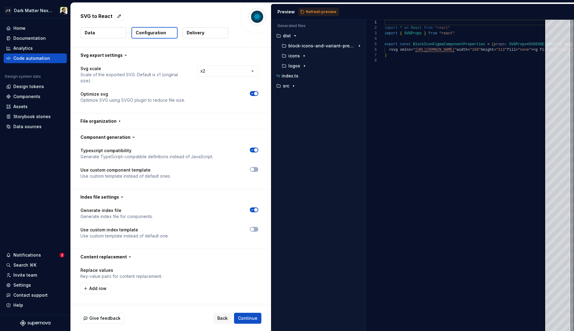
click at [252, 93] on icon "button" at bounding box center [252, 94] width 5 height 4
click at [313, 8] on button "Refresh preview" at bounding box center [318, 12] width 41 height 8
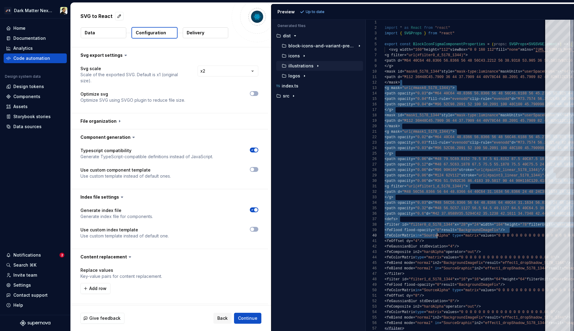
drag, startPoint x: 409, startPoint y: 81, endPoint x: 436, endPoint y: 236, distance: 157.1
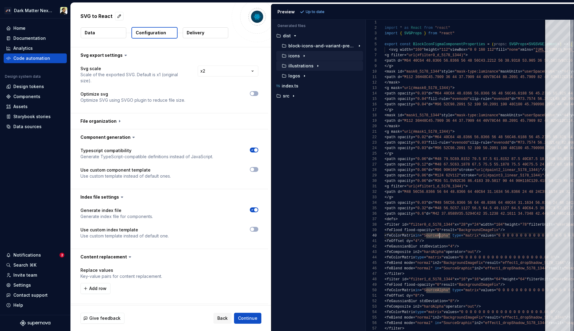
click at [304, 55] on icon "button" at bounding box center [304, 55] width 5 height 5
click at [318, 67] on div "brands" at bounding box center [324, 65] width 77 height 5
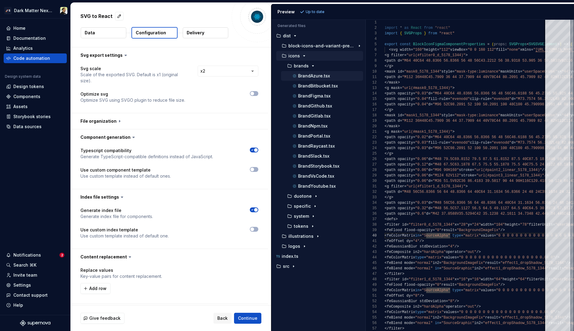
click at [318, 76] on p "BrandAzure.tsx" at bounding box center [314, 75] width 32 height 5
click at [321, 86] on p "BrandBitbucket.tsx" at bounding box center [318, 85] width 40 height 5
click at [321, 105] on p "BrandGithub.tsx" at bounding box center [315, 105] width 34 height 5
click at [321, 123] on div "BrandNpm.tsx" at bounding box center [327, 126] width 72 height 6
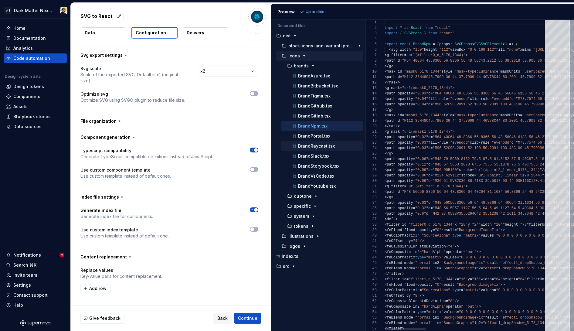
click at [321, 142] on div "BrandRaycast.tsx" at bounding box center [322, 146] width 82 height 10
click at [321, 127] on p "BrandNpm.tsx" at bounding box center [312, 125] width 29 height 5
click at [321, 109] on button "BrandGithub.tsx" at bounding box center [322, 106] width 82 height 7
click at [320, 135] on p "BrandPortal.tsx" at bounding box center [314, 136] width 32 height 5
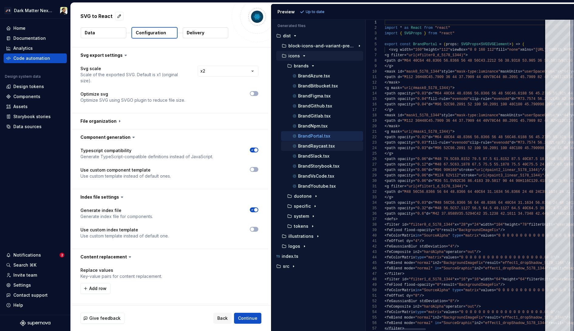
click at [320, 149] on div "BrandRaycast.tsx" at bounding box center [327, 146] width 72 height 6
click at [320, 164] on p "BrandStorybook.tsx" at bounding box center [318, 166] width 41 height 5
click at [322, 157] on p "BrandSlack.tsx" at bounding box center [313, 156] width 31 height 5
click at [322, 144] on p "BrandRaycast.tsx" at bounding box center [316, 146] width 37 height 5
click at [322, 123] on p "BrandNpm.tsx" at bounding box center [312, 125] width 29 height 5
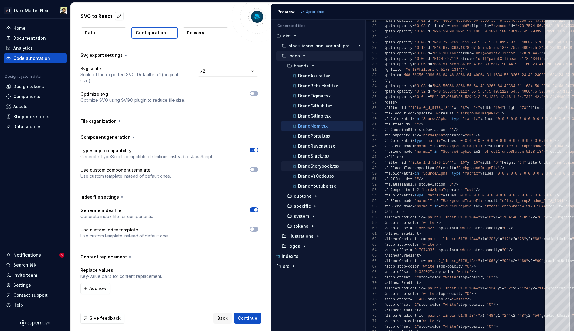
click at [306, 167] on p "BrandStorybook.tsx" at bounding box center [318, 166] width 41 height 5
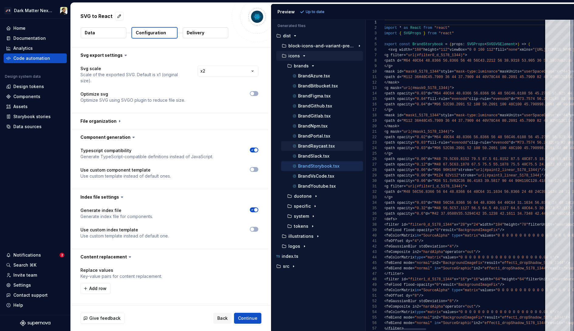
click at [316, 147] on p "BrandRaycast.tsx" at bounding box center [316, 146] width 37 height 5
click at [317, 119] on div "BrandGitlab.tsx" at bounding box center [322, 116] width 82 height 10
click at [254, 93] on button "button" at bounding box center [254, 93] width 8 height 5
click at [325, 8] on button "Refresh preview" at bounding box center [318, 12] width 41 height 8
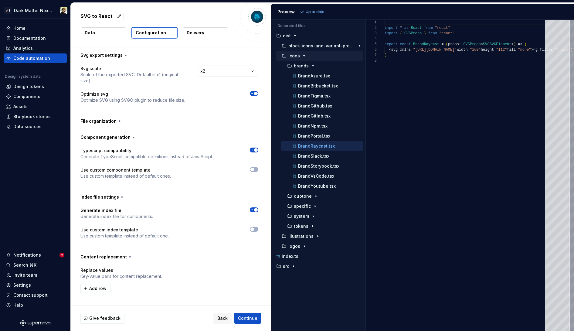
scroll to position [27, 0]
click at [322, 137] on p "BrandPortal.tsx" at bounding box center [314, 136] width 32 height 5
click at [322, 144] on p "BrandRaycast.tsx" at bounding box center [316, 146] width 37 height 5
click at [337, 134] on div "BrandPortal.tsx" at bounding box center [327, 136] width 72 height 6
click at [337, 146] on div "BrandRaycast.tsx" at bounding box center [327, 146] width 72 height 6
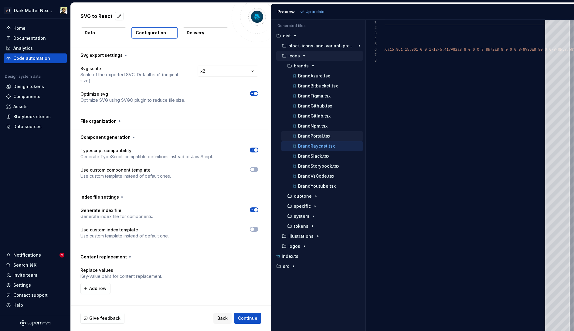
click at [338, 140] on div "BrandPortal.tsx" at bounding box center [322, 136] width 82 height 10
click at [338, 136] on div "BrandPortal.tsx" at bounding box center [327, 136] width 72 height 6
click at [332, 149] on div "BrandRaycast.tsx" at bounding box center [322, 146] width 82 height 10
click at [330, 146] on p "BrandRaycast.tsx" at bounding box center [316, 146] width 37 height 5
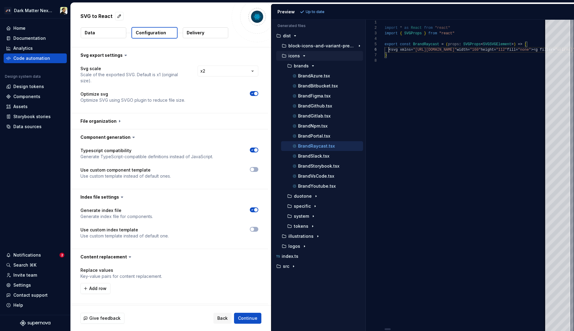
click at [326, 157] on p "BrandSlack.tsx" at bounding box center [313, 156] width 31 height 5
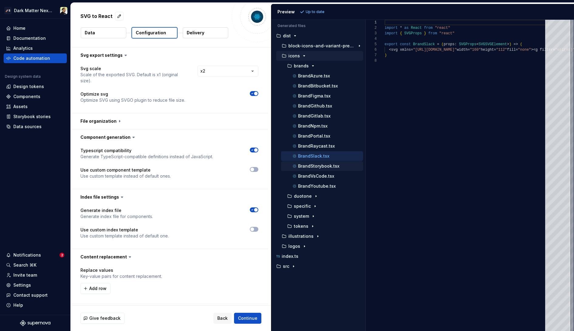
scroll to position [0, 0]
click at [325, 167] on p "BrandStorybook.tsx" at bounding box center [318, 166] width 41 height 5
type textarea "**********"
click at [291, 268] on icon "button" at bounding box center [293, 266] width 5 height 5
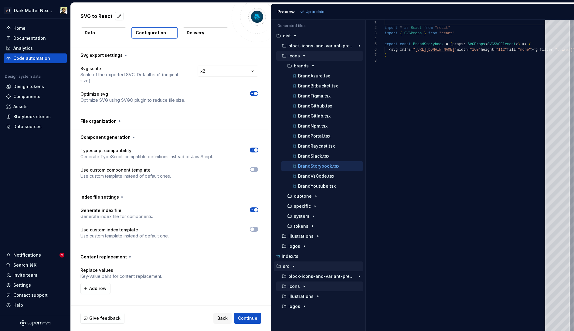
click at [300, 286] on div "button" at bounding box center [303, 286] width 7 height 5
click at [301, 295] on p "brands" at bounding box center [301, 296] width 15 height 5
click at [304, 308] on p "brand-azure.svg" at bounding box center [316, 306] width 36 height 5
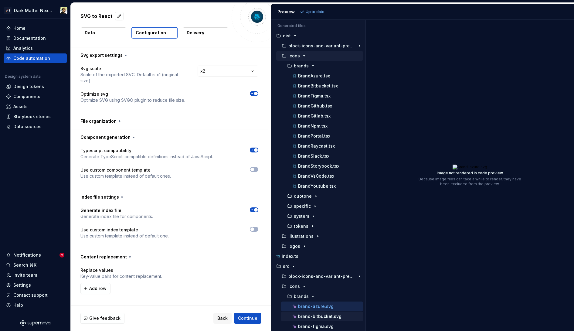
click at [305, 315] on p "brand-bitbucket.svg" at bounding box center [319, 316] width 43 height 5
click at [305, 321] on div "brand-figma.svg" at bounding box center [322, 326] width 82 height 10
click at [317, 124] on p "BrandNpm.tsx" at bounding box center [312, 125] width 29 height 5
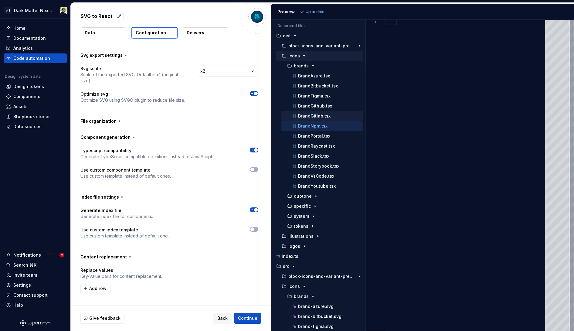
click at [317, 114] on p "BrandGitlab.tsx" at bounding box center [314, 115] width 32 height 5
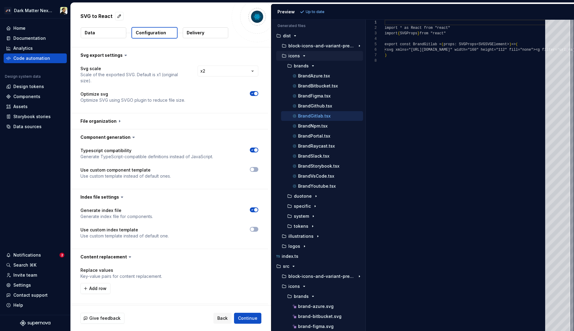
scroll to position [27, 0]
click at [318, 94] on p "BrandFigma.tsx" at bounding box center [314, 95] width 32 height 5
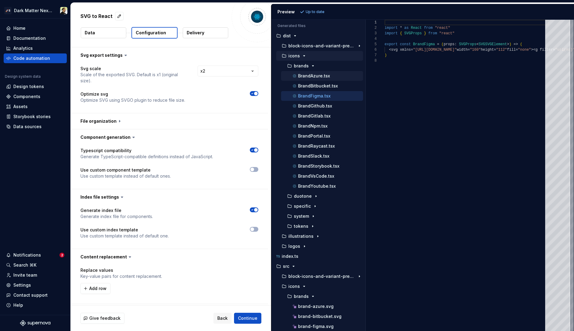
click at [318, 78] on p "BrandAzure.tsx" at bounding box center [314, 75] width 32 height 5
click at [317, 93] on button "BrandFigma.tsx" at bounding box center [322, 96] width 82 height 7
click at [317, 109] on div "BrandGithub.tsx" at bounding box center [322, 106] width 82 height 10
click at [317, 134] on p "BrandPortal.tsx" at bounding box center [314, 136] width 32 height 5
click at [312, 11] on p "Up to date" at bounding box center [315, 11] width 19 height 5
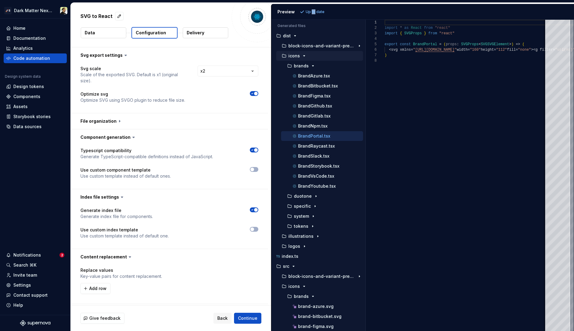
click at [312, 11] on p "Up to date" at bounding box center [315, 11] width 19 height 5
click at [342, 11] on div "Preview Up to date" at bounding box center [422, 12] width 303 height 16
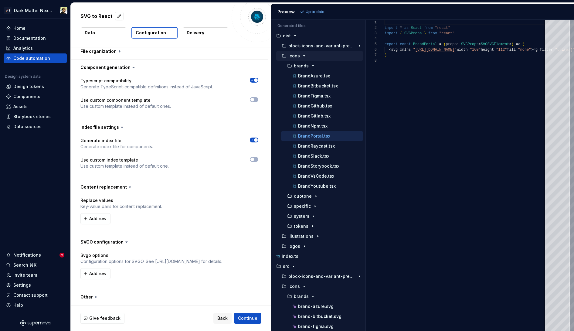
scroll to position [0, 0]
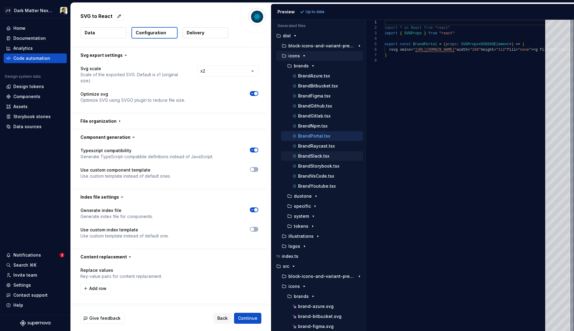
click at [318, 153] on button "BrandSlack.tsx" at bounding box center [322, 156] width 82 height 7
click at [318, 164] on p "BrandStorybook.tsx" at bounding box center [318, 166] width 41 height 5
click at [318, 157] on p "BrandSlack.tsx" at bounding box center [313, 156] width 31 height 5
click at [318, 129] on div "BrandNpm.tsx" at bounding box center [327, 126] width 72 height 6
click at [318, 95] on p "BrandFigma.tsx" at bounding box center [314, 95] width 32 height 5
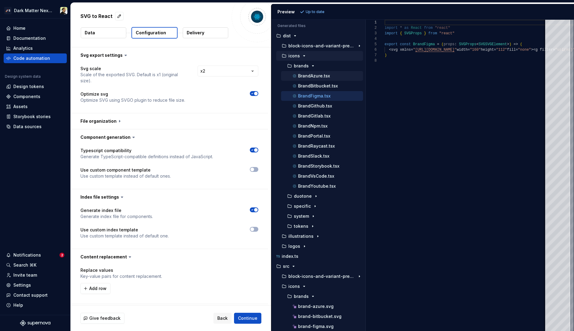
click at [319, 75] on p "BrandAzure.tsx" at bounding box center [314, 75] width 32 height 5
click at [318, 83] on div "BrandBitbucket.tsx" at bounding box center [327, 86] width 72 height 6
click at [318, 91] on div "BrandFigma.tsx" at bounding box center [322, 96] width 82 height 10
click at [317, 100] on div "BrandFigma.tsx" at bounding box center [322, 96] width 82 height 10
click at [317, 98] on div "BrandFigma.tsx" at bounding box center [327, 96] width 72 height 6
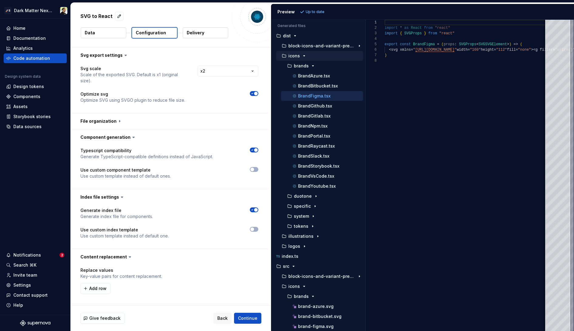
click at [252, 151] on icon "button" at bounding box center [252, 150] width 5 height 4
click at [252, 151] on span "button" at bounding box center [252, 150] width 4 height 4
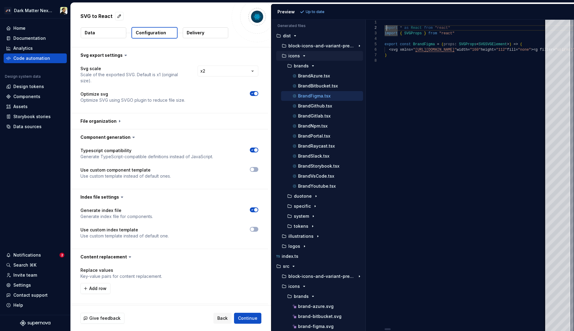
scroll to position [11, 0]
click at [305, 66] on p "brands" at bounding box center [301, 65] width 15 height 5
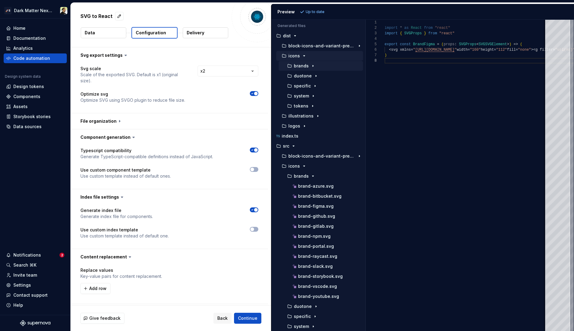
click at [305, 66] on p "brands" at bounding box center [301, 65] width 15 height 5
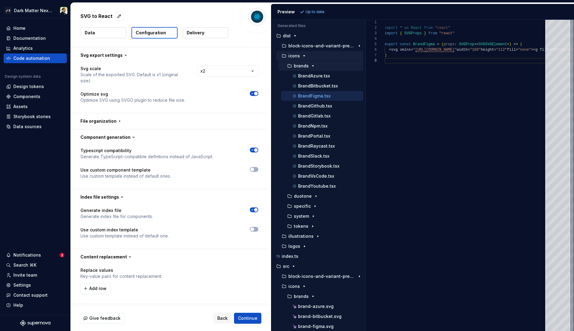
click at [305, 66] on p "brands" at bounding box center [301, 65] width 15 height 5
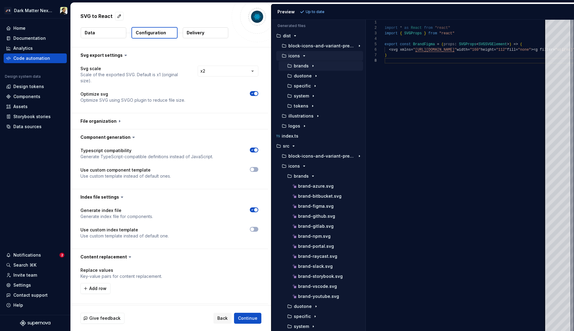
click at [305, 66] on p "brands" at bounding box center [301, 65] width 15 height 5
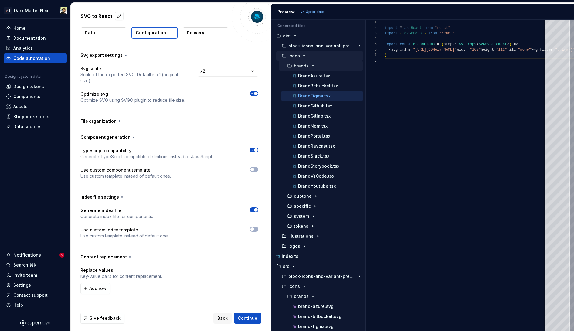
click at [305, 66] on p "brands" at bounding box center [301, 65] width 15 height 5
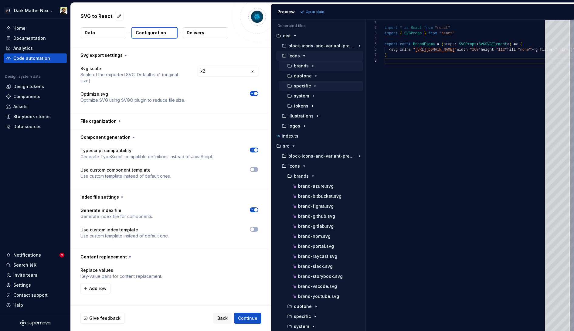
click at [305, 81] on div "specific" at bounding box center [321, 86] width 84 height 10
click at [306, 88] on p "specific" at bounding box center [302, 85] width 17 height 5
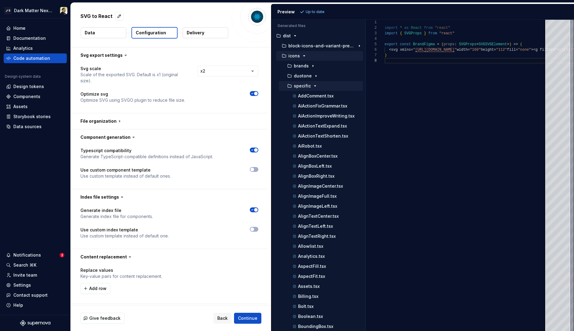
click at [306, 83] on button "specific" at bounding box center [321, 86] width 84 height 7
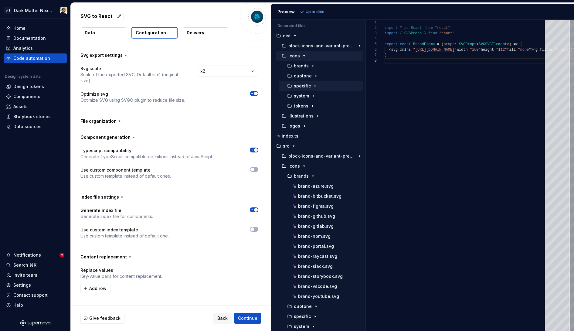
click at [306, 83] on button "specific" at bounding box center [321, 86] width 84 height 7
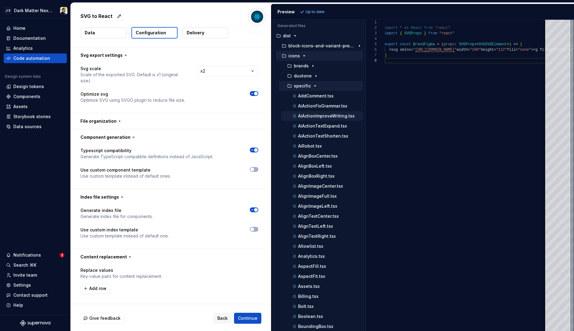
click at [306, 116] on p "AiActionImproveWriting.tsx" at bounding box center [326, 115] width 56 height 5
click at [309, 135] on p "AiActionTextShorten.tsx" at bounding box center [323, 136] width 50 height 5
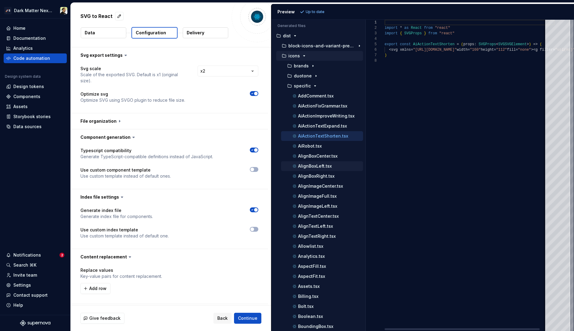
click at [315, 164] on p "AlignBoxLeft.tsx" at bounding box center [315, 166] width 34 height 5
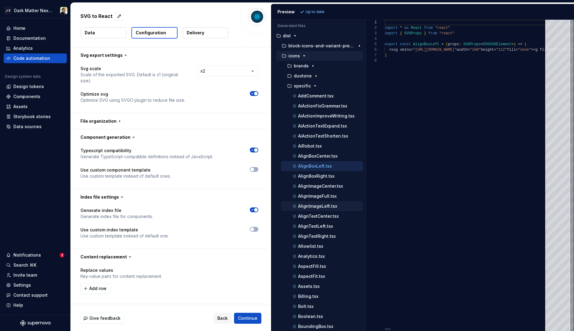
click at [315, 204] on p "AlignImageLeft.tsx" at bounding box center [317, 206] width 39 height 5
click at [314, 166] on p "AlignBoxLeft.tsx" at bounding box center [315, 166] width 34 height 5
click at [309, 83] on button "specific" at bounding box center [321, 86] width 84 height 7
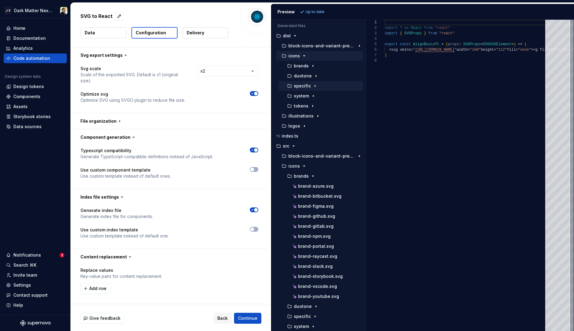
click at [309, 83] on button "specific" at bounding box center [321, 86] width 84 height 7
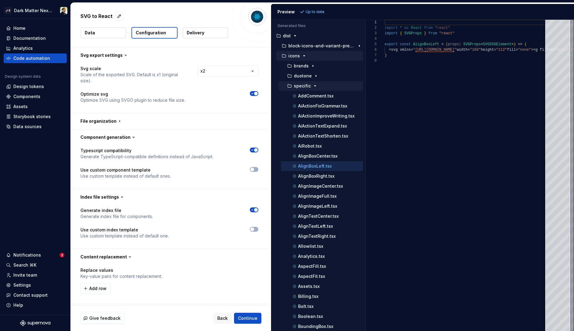
click at [309, 82] on div "specific" at bounding box center [321, 86] width 84 height 10
click at [309, 83] on button "specific" at bounding box center [321, 86] width 84 height 7
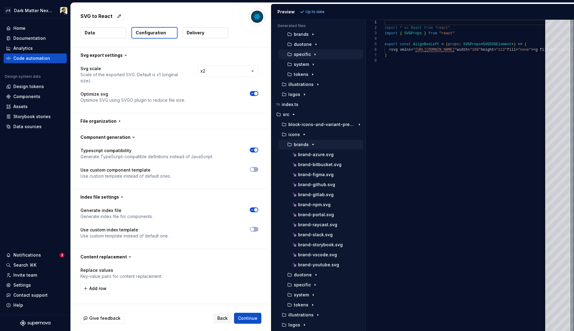
scroll to position [0, 0]
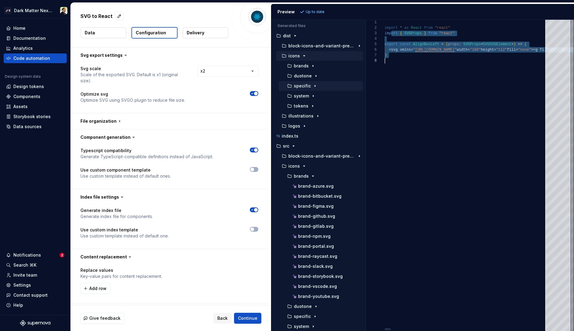
drag, startPoint x: 392, startPoint y: 33, endPoint x: 418, endPoint y: 68, distance: 43.6
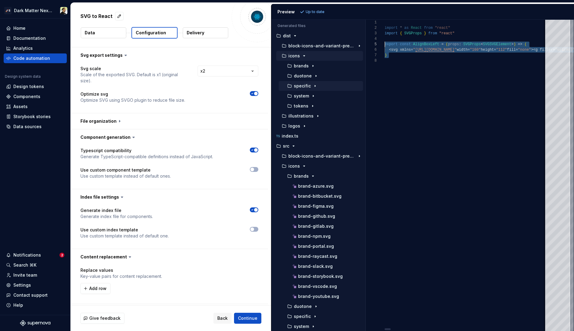
scroll to position [0, 0]
drag, startPoint x: 411, startPoint y: 62, endPoint x: 357, endPoint y: 5, distance: 78.3
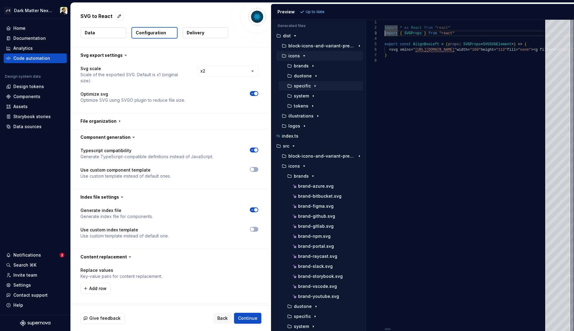
scroll to position [5, 0]
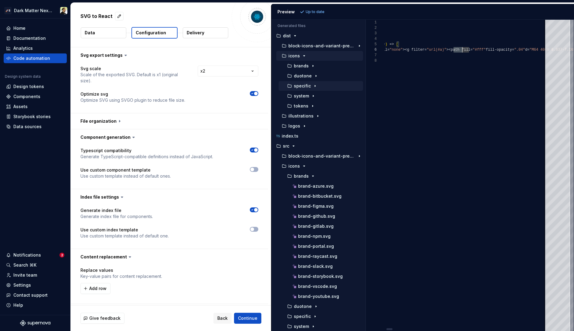
type textarea "**********"
drag, startPoint x: 454, startPoint y: 49, endPoint x: 469, endPoint y: 49, distance: 15.5
click at [119, 136] on button "button" at bounding box center [169, 137] width 197 height 16
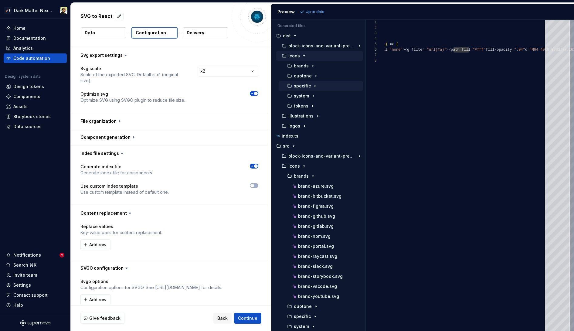
click at [121, 155] on icon at bounding box center [122, 153] width 6 height 6
click at [107, 152] on button "button" at bounding box center [169, 153] width 197 height 16
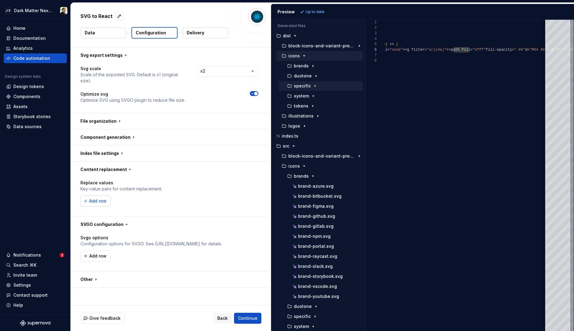
click at [97, 198] on button "Add row" at bounding box center [95, 200] width 30 height 11
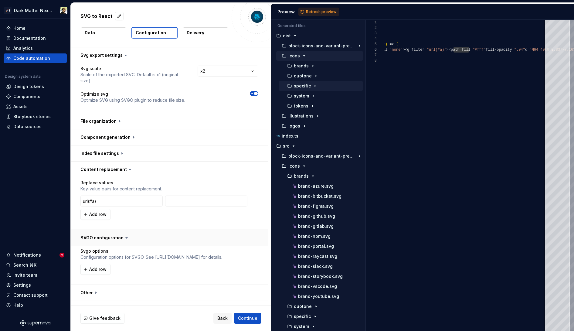
type input "url(#a)"
type input "url(#######aaaaaa)"
click at [320, 10] on span "Refresh preview" at bounding box center [321, 11] width 30 height 5
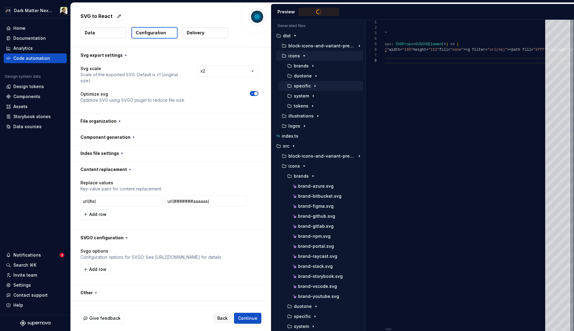
type textarea "**********"
click at [96, 214] on span "Add row" at bounding box center [97, 214] width 17 height 6
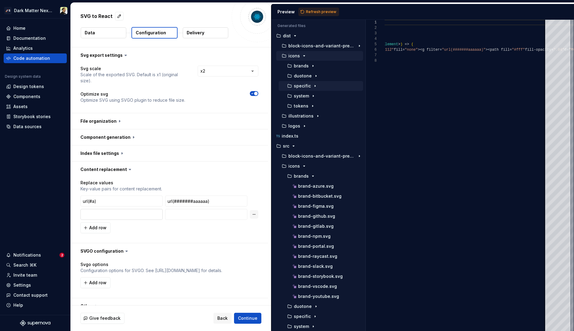
click at [95, 219] on input "text" at bounding box center [121, 214] width 82 height 11
type input "fill="none""
click at [321, 13] on span "Refresh preview" at bounding box center [321, 11] width 30 height 5
type textarea "**********"
click at [188, 212] on input "text" at bounding box center [206, 214] width 82 height 11
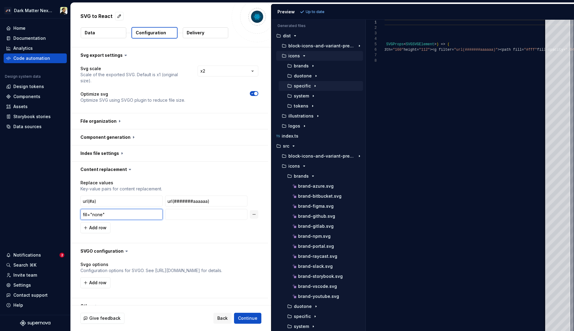
click at [112, 211] on input "fill="none"" at bounding box center [121, 214] width 82 height 11
type input "fill="none""
click at [318, 13] on span "Refresh preview" at bounding box center [321, 11] width 30 height 5
type textarea "**********"
click at [125, 215] on input "fill="none"" at bounding box center [121, 214] width 82 height 11
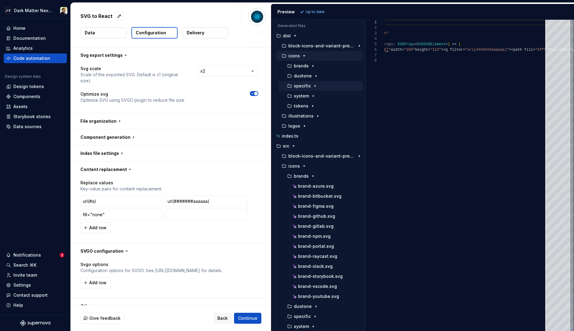
scroll to position [9, 0]
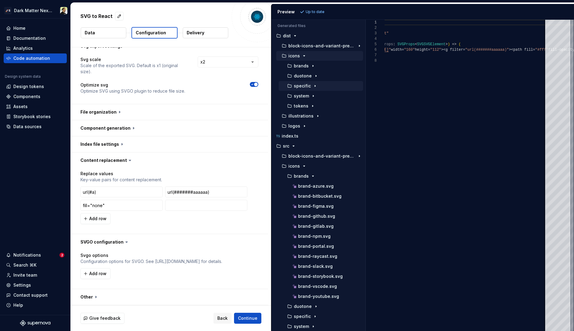
drag, startPoint x: 85, startPoint y: 260, endPoint x: 183, endPoint y: 260, distance: 97.7
click at [183, 260] on p "Configuration options for SVGO. See [URL][DOMAIN_NAME] for details." at bounding box center [169, 261] width 178 height 6
drag, startPoint x: 188, startPoint y: 260, endPoint x: 111, endPoint y: 260, distance: 77.1
click at [112, 260] on p "Configuration options for SVGO. See [URL][DOMAIN_NAME] for details." at bounding box center [169, 261] width 178 height 6
click at [111, 260] on p "Configuration options for SVGO. See [URL][DOMAIN_NAME] for details." at bounding box center [169, 261] width 178 height 6
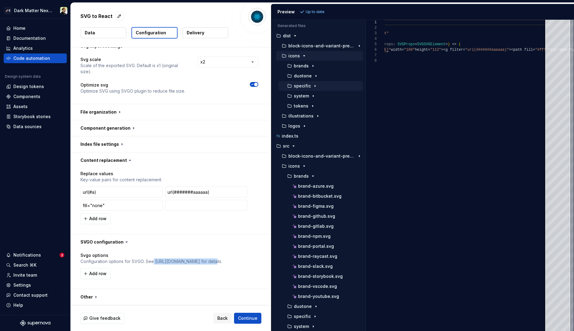
drag, startPoint x: 212, startPoint y: 261, endPoint x: 154, endPoint y: 262, distance: 57.7
click at [154, 262] on p "Configuration options for SVGO. See [URL][DOMAIN_NAME] for details." at bounding box center [169, 261] width 178 height 6
copy p "[URL][DOMAIN_NAME]"
click at [100, 272] on span "Add row" at bounding box center [97, 273] width 17 height 6
paste input "removeXMLNS"
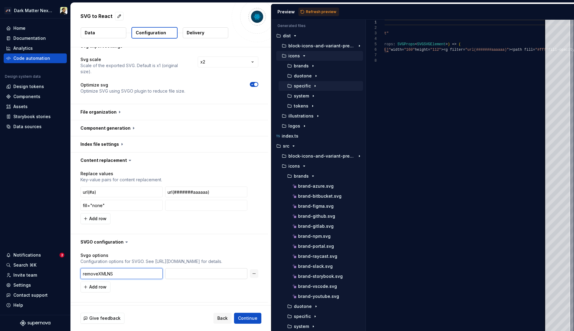
type input "removeXMLNS"
click at [186, 275] on input "text" at bounding box center [206, 273] width 82 height 11
type input "false"
click at [316, 11] on span "Refresh preview" at bounding box center [321, 11] width 30 height 5
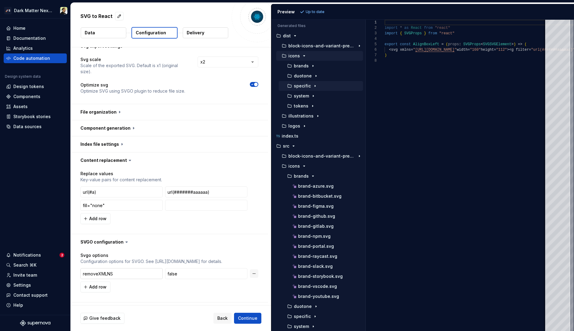
click at [116, 276] on input "removeXMLNS" at bounding box center [121, 273] width 82 height 11
paste input "ViewBox"
type input "removeViewBox"
click at [199, 275] on input "false" at bounding box center [206, 273] width 82 height 11
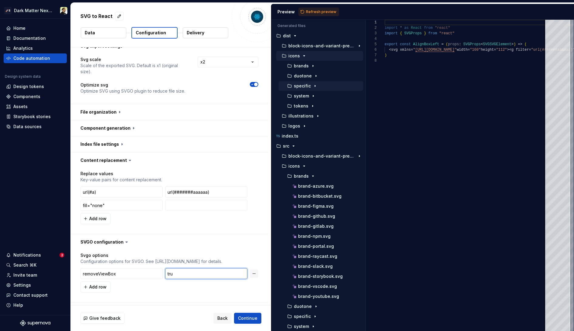
type input "true"
type input "false"
click at [328, 11] on span "Refresh preview" at bounding box center [321, 11] width 30 height 5
